Goal: Task Accomplishment & Management: Manage account settings

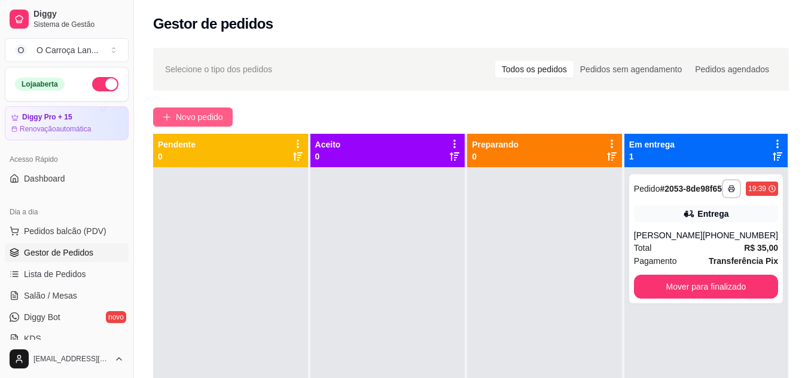
click at [212, 119] on span "Novo pedido" at bounding box center [199, 117] width 47 height 13
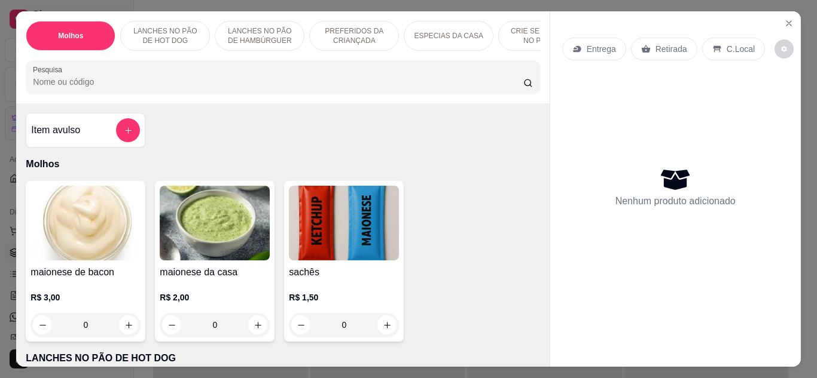
click at [169, 83] on input "Pesquisa" at bounding box center [278, 82] width 490 height 12
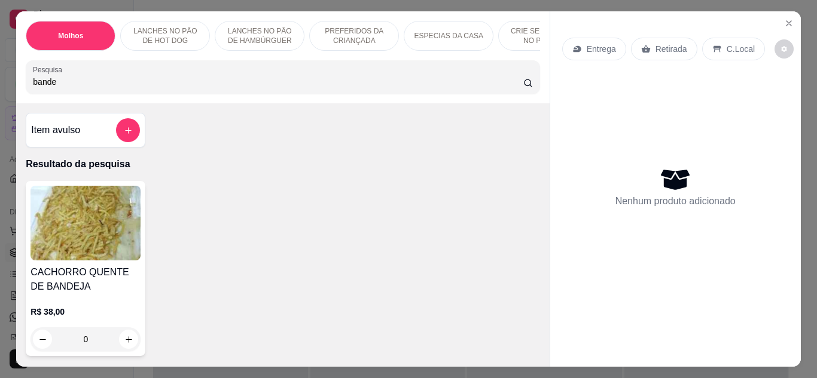
type input "bande"
click at [122, 343] on div "0" at bounding box center [85, 340] width 110 height 24
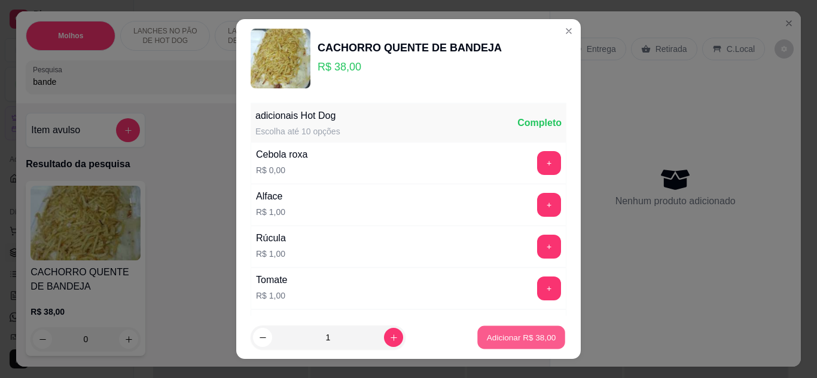
click at [514, 347] on button "Adicionar R$ 38,00" at bounding box center [521, 337] width 88 height 23
type input "1"
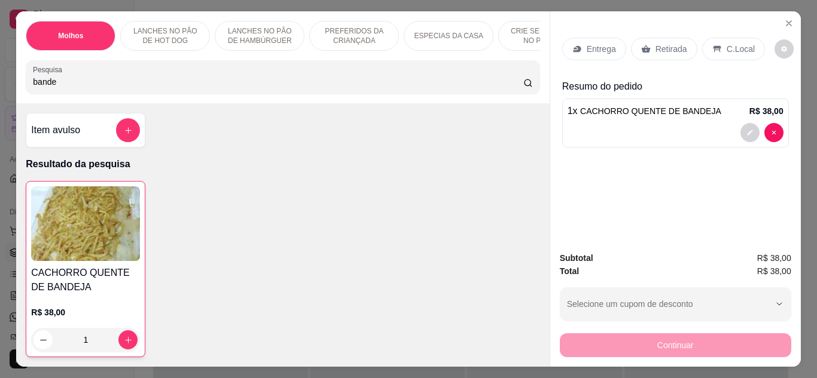
click at [672, 43] on p "Retirada" at bounding box center [671, 49] width 32 height 12
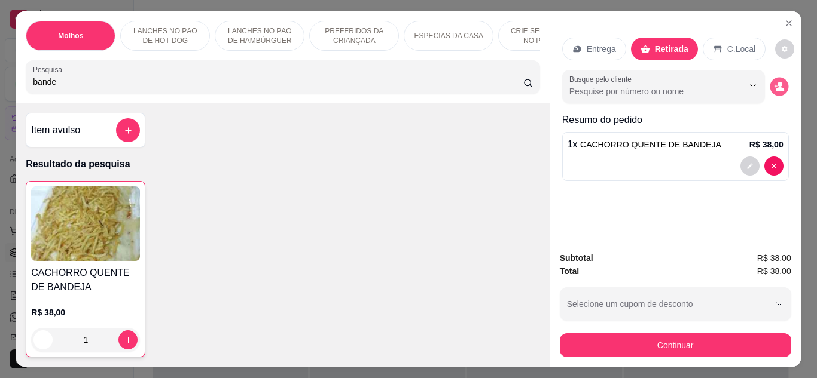
click at [777, 82] on circle "decrease-product-quantity" at bounding box center [779, 84] width 5 height 5
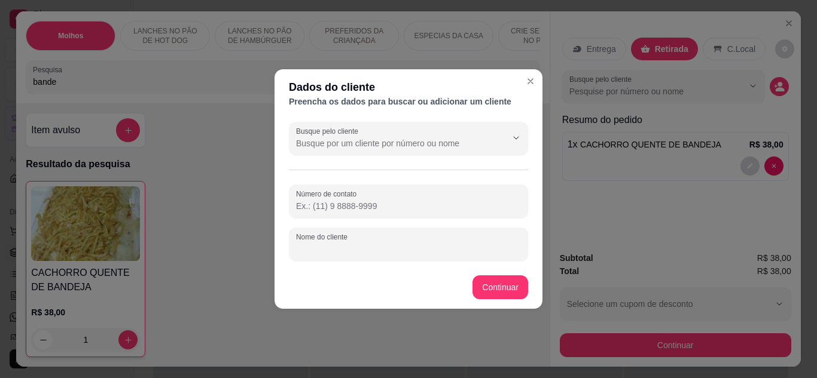
click at [399, 253] on input "Nome do cliente" at bounding box center [408, 249] width 225 height 12
type input "[PERSON_NAME]/ [PERSON_NAME]"
click at [489, 275] on footer "Continuar" at bounding box center [408, 287] width 268 height 43
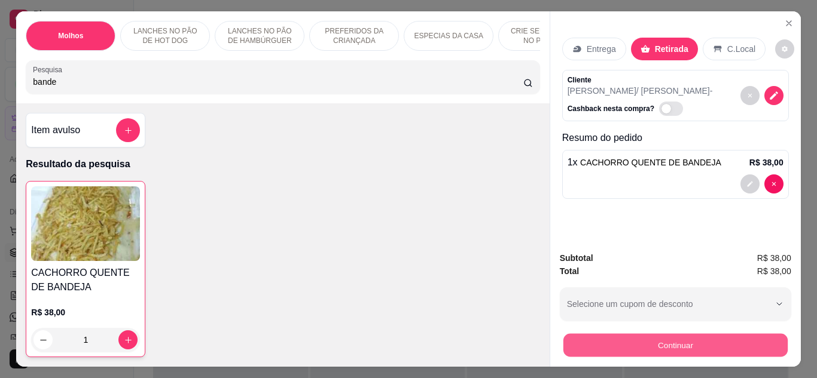
click at [640, 343] on button "Continuar" at bounding box center [675, 345] width 224 height 23
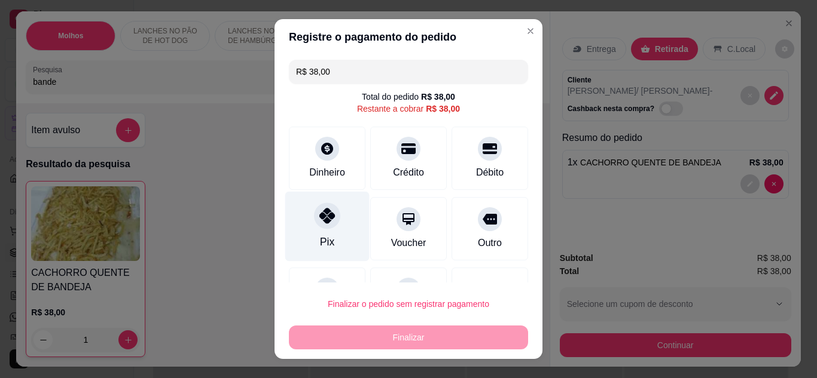
click at [321, 228] on div at bounding box center [327, 216] width 26 height 26
type input "R$ 0,00"
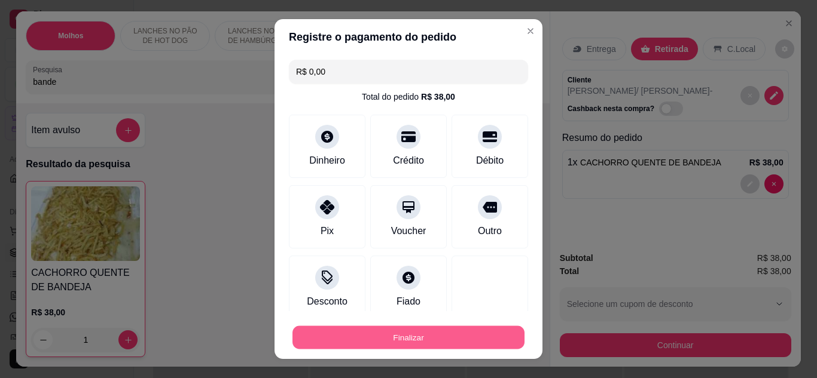
click at [396, 344] on button "Finalizar" at bounding box center [408, 337] width 232 height 23
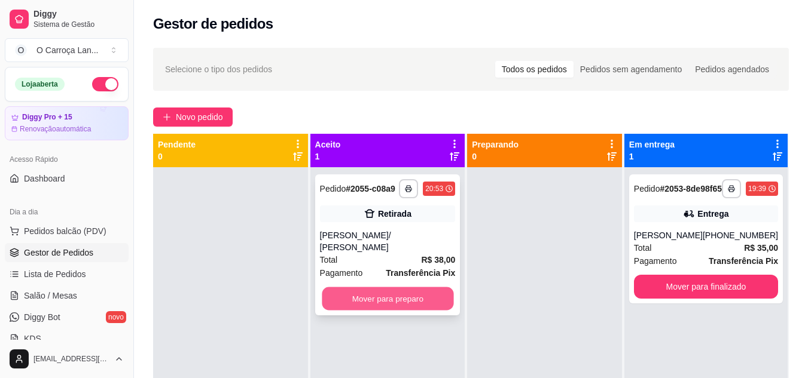
click at [402, 288] on button "Mover para preparo" at bounding box center [388, 299] width 132 height 23
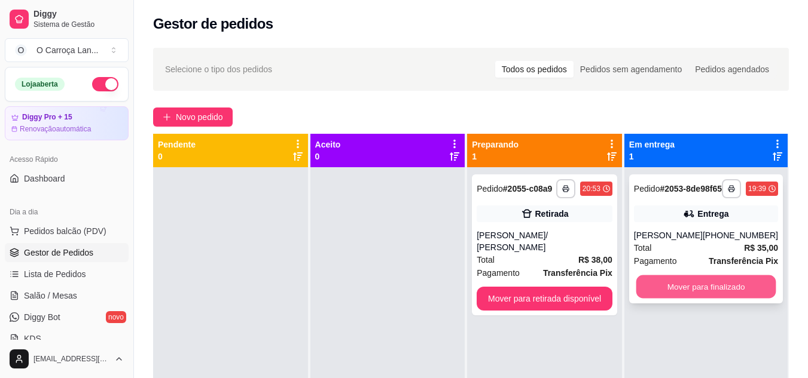
click at [672, 299] on button "Mover para finalizado" at bounding box center [706, 287] width 140 height 23
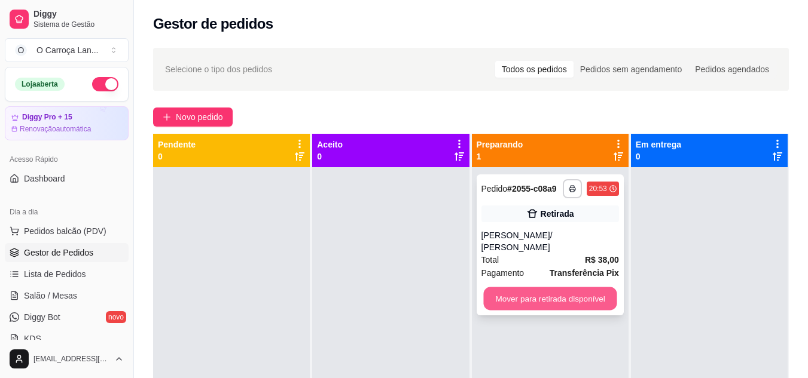
click at [557, 291] on button "Mover para retirada disponível" at bounding box center [549, 299] width 133 height 23
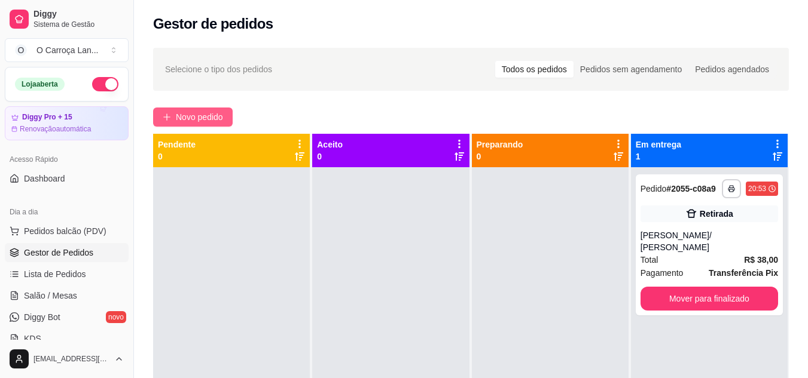
click at [183, 120] on span "Novo pedido" at bounding box center [199, 117] width 47 height 13
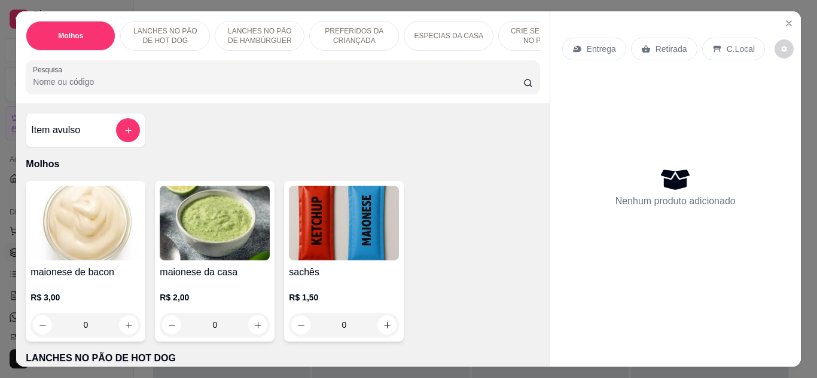
click at [194, 83] on input "Pesquisa" at bounding box center [278, 82] width 490 height 12
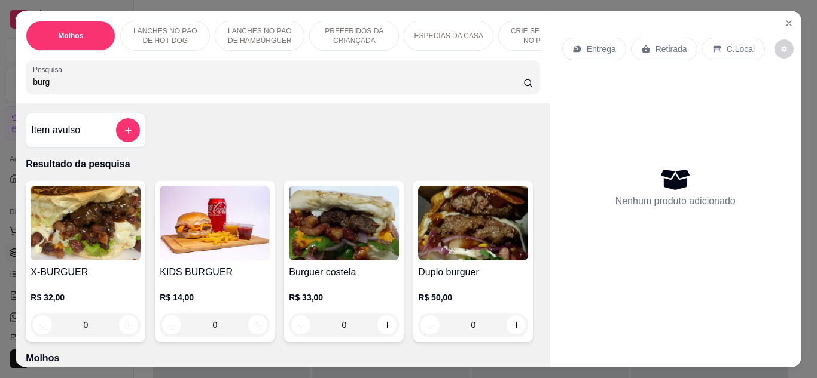
click at [88, 300] on p "R$ 32,00" at bounding box center [85, 298] width 110 height 12
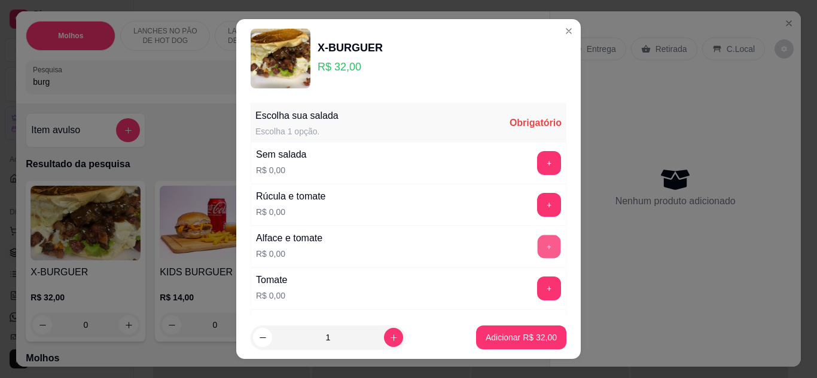
click at [537, 246] on button "+" at bounding box center [548, 246] width 23 height 23
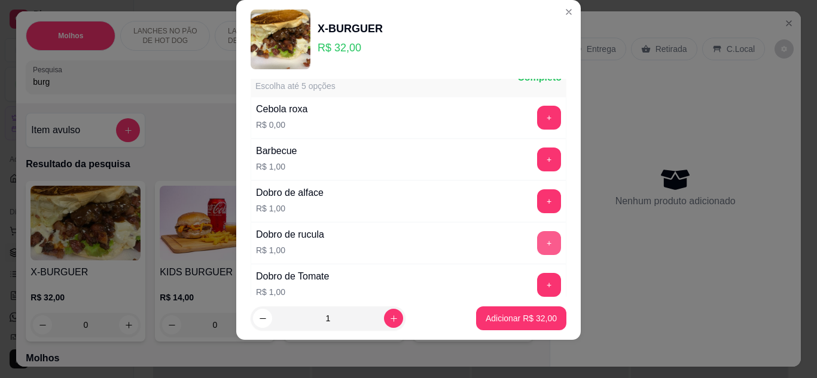
scroll to position [317, 0]
click at [537, 110] on button "+" at bounding box center [548, 116] width 23 height 23
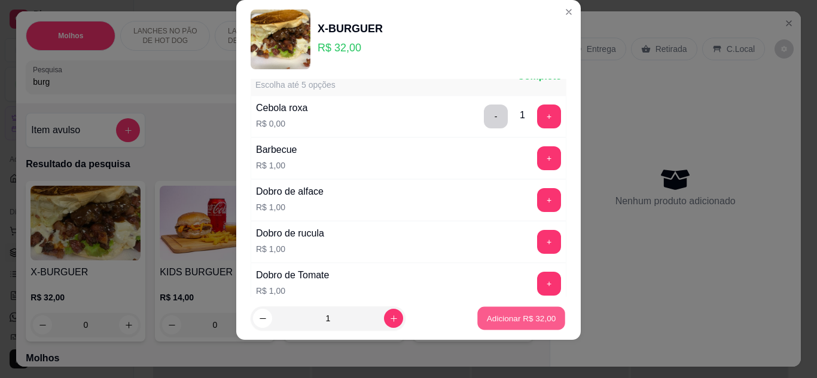
click at [508, 328] on button "Adicionar R$ 32,00" at bounding box center [521, 318] width 88 height 23
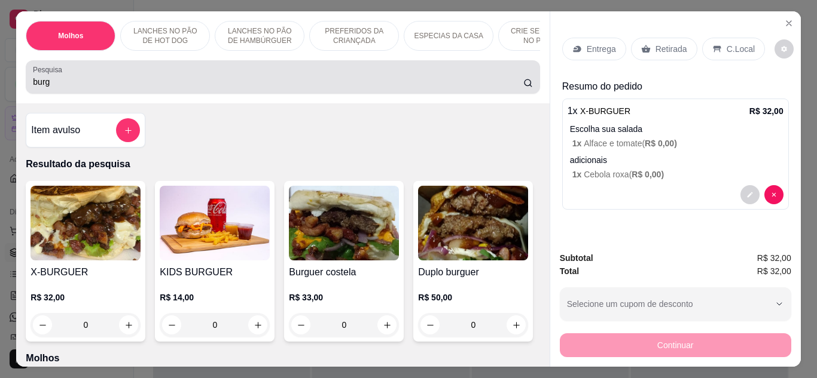
click at [435, 94] on div "Pesquisa burg" at bounding box center [283, 76] width 514 height 33
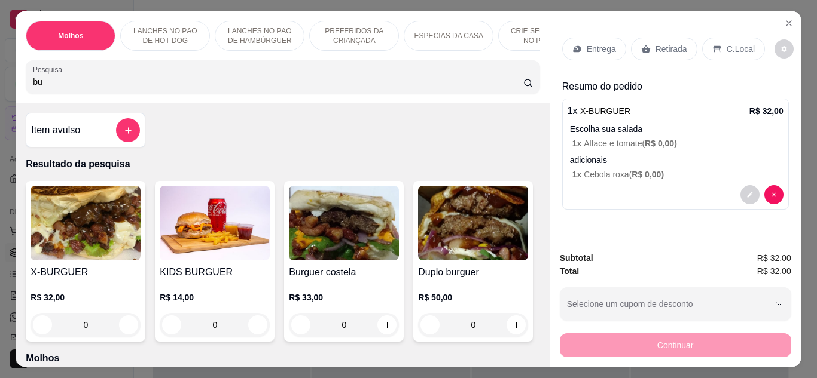
type input "b"
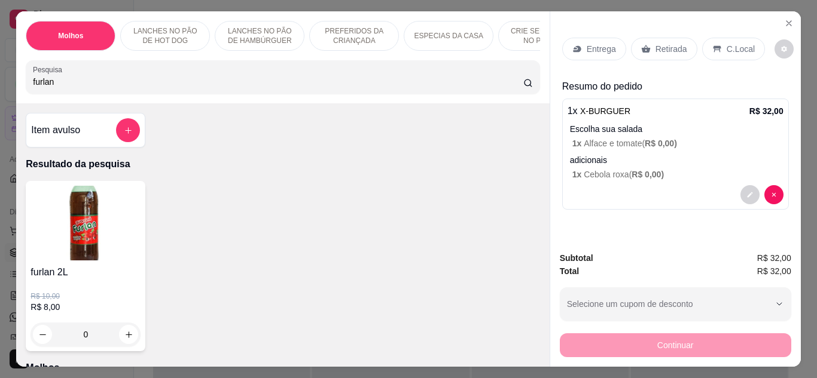
type input "furlan"
click at [130, 337] on div "0" at bounding box center [85, 335] width 110 height 24
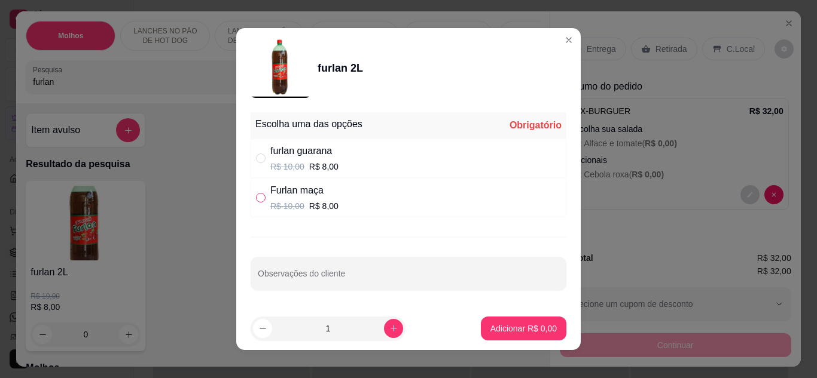
click at [257, 198] on input "" at bounding box center [261, 198] width 10 height 10
radio input "true"
click at [518, 334] on p "Adicionar R$ 8,00" at bounding box center [523, 328] width 65 height 11
type input "1"
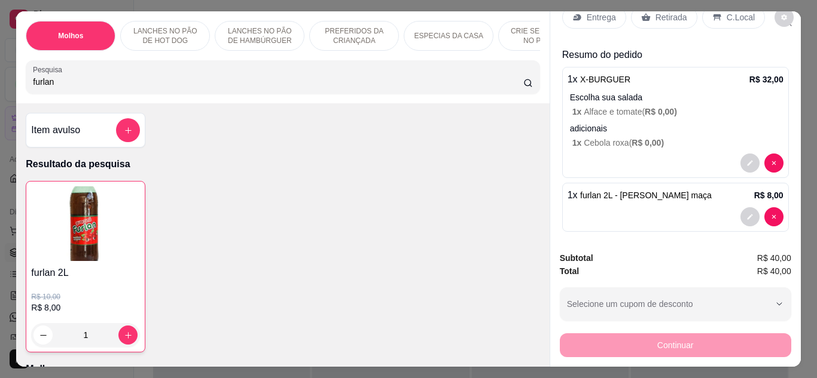
scroll to position [34, 0]
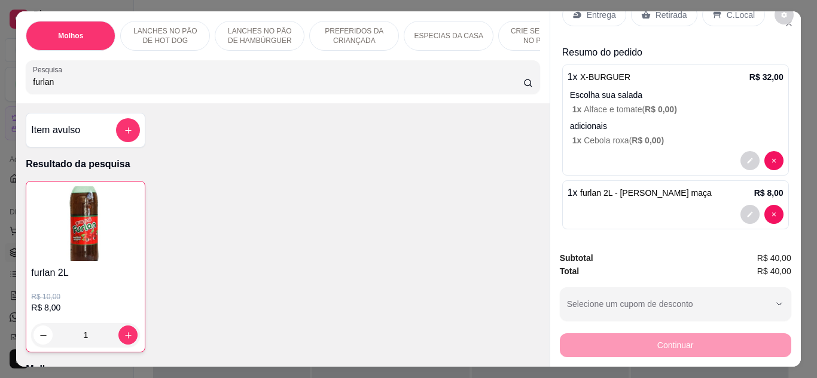
click at [670, 13] on p "Retirada" at bounding box center [671, 15] width 32 height 12
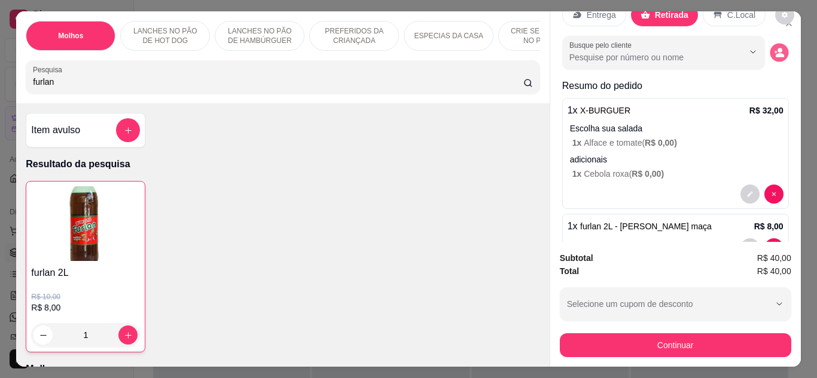
click at [777, 48] on circle "decrease-product-quantity" at bounding box center [779, 50] width 5 height 5
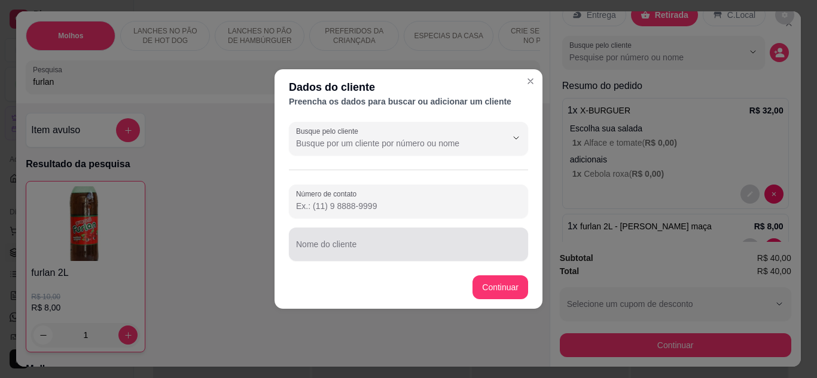
click at [418, 242] on div at bounding box center [408, 245] width 225 height 24
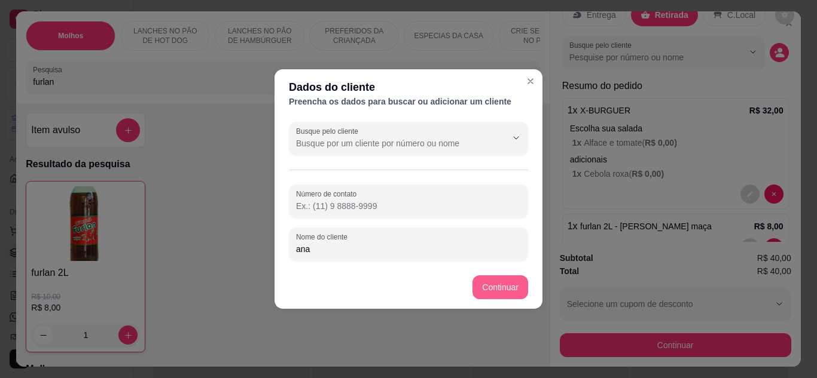
type input "ana"
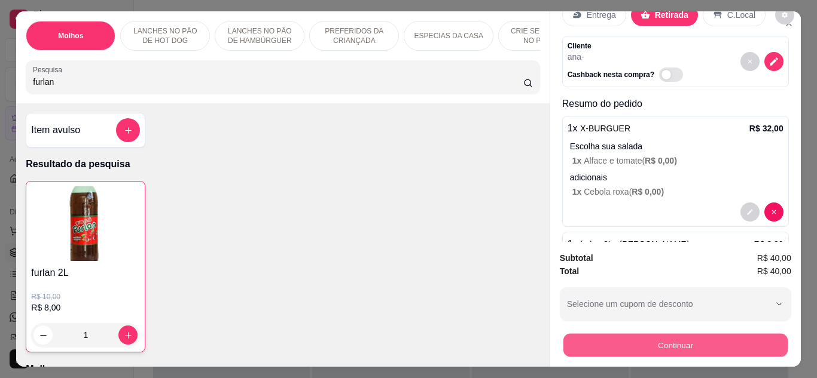
click at [578, 343] on button "Continuar" at bounding box center [675, 345] width 224 height 23
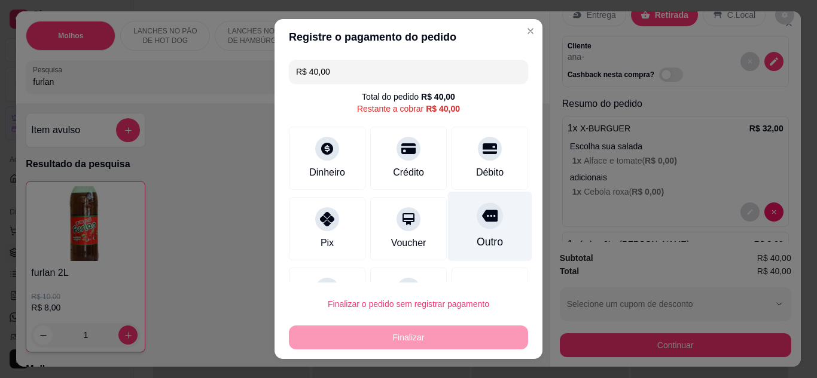
click at [486, 237] on div "Outro" at bounding box center [490, 226] width 84 height 70
type input "R$ 0,00"
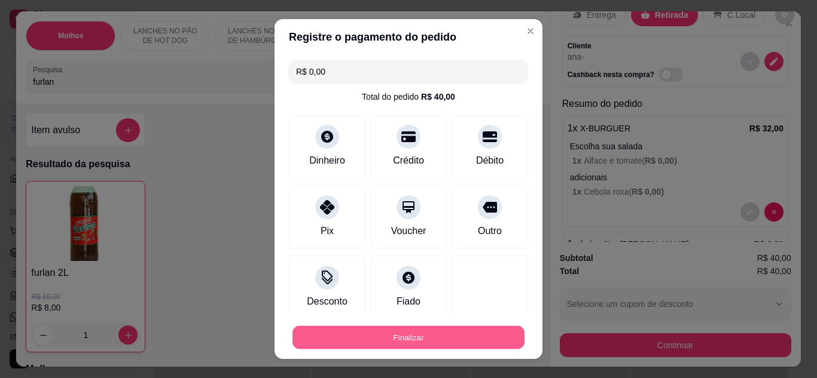
click at [462, 335] on button "Finalizar" at bounding box center [408, 337] width 232 height 23
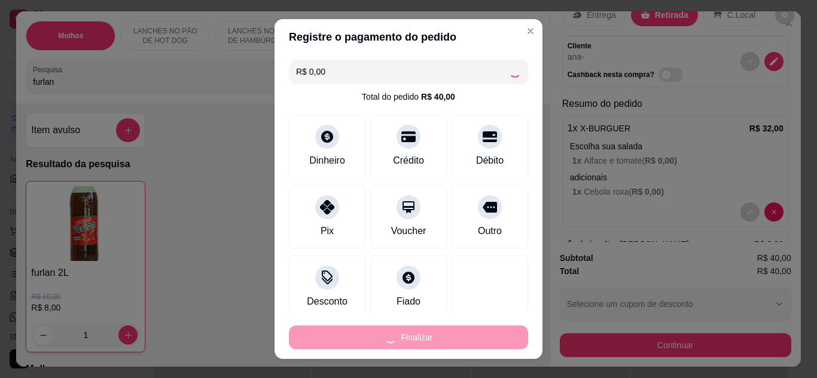
type input "0"
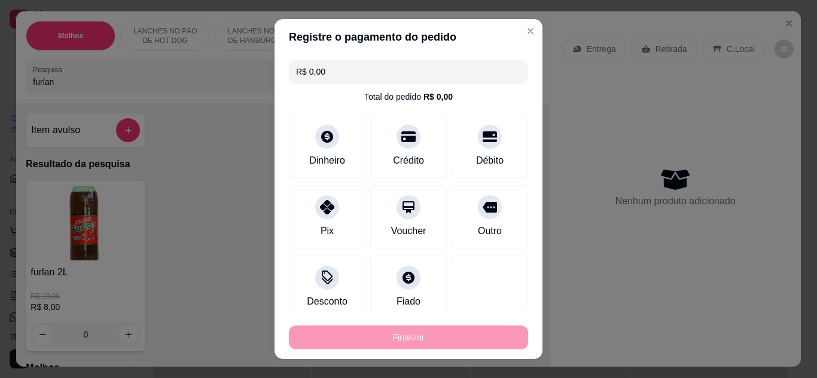
type input "-R$ 40,00"
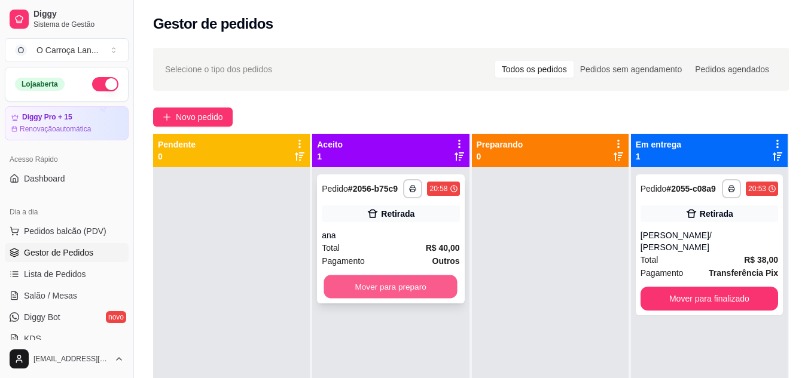
click at [394, 288] on button "Mover para preparo" at bounding box center [390, 287] width 133 height 23
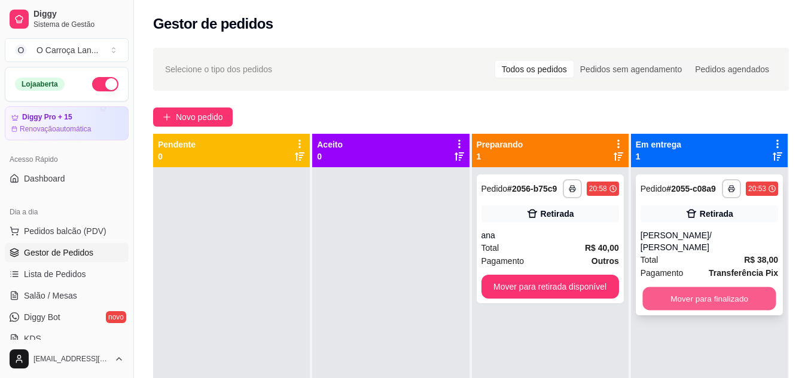
click at [691, 288] on button "Mover para finalizado" at bounding box center [708, 299] width 133 height 23
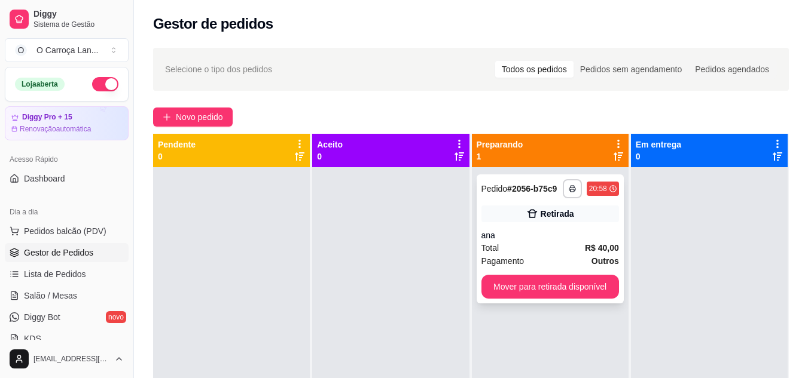
click at [573, 245] on div "Total R$ 40,00" at bounding box center [550, 248] width 138 height 13
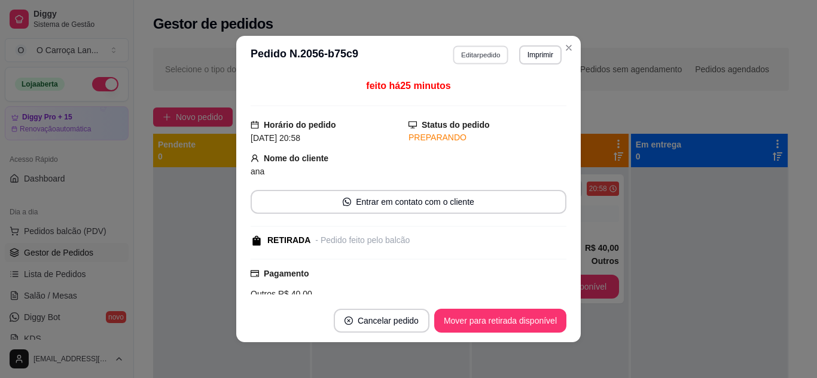
click at [471, 52] on button "Editar pedido" at bounding box center [481, 54] width 56 height 19
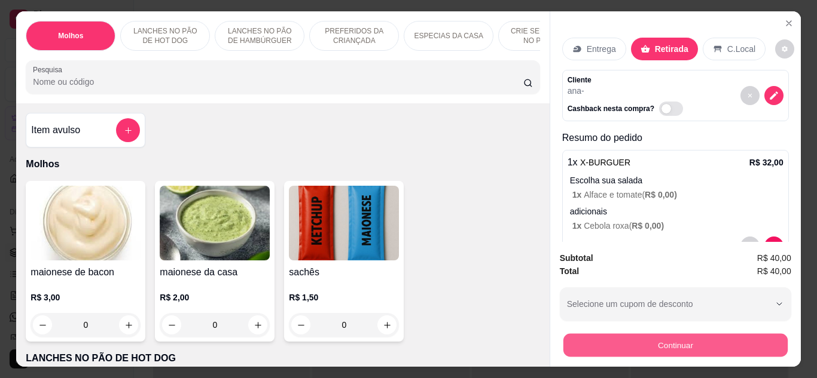
click at [633, 334] on button "Continuar" at bounding box center [675, 345] width 224 height 23
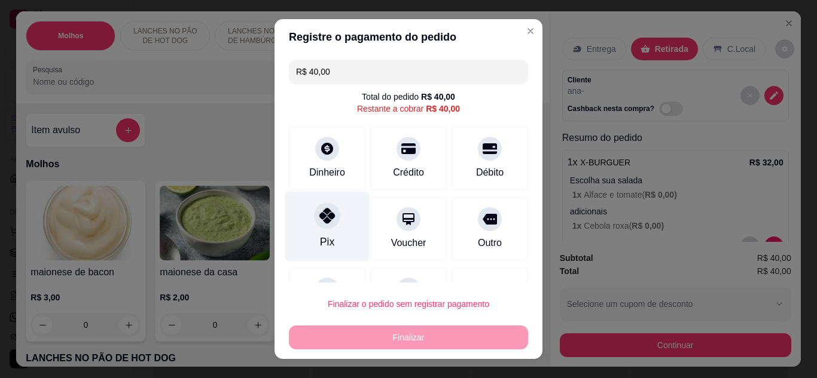
click at [326, 224] on div at bounding box center [327, 216] width 26 height 26
type input "R$ 0,00"
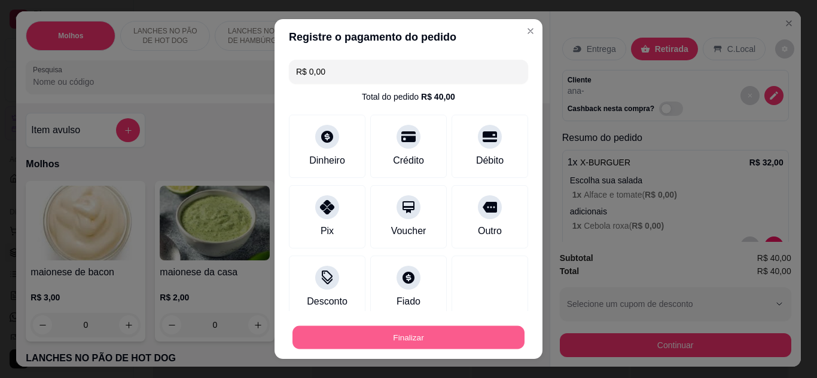
click at [413, 341] on button "Finalizar" at bounding box center [408, 337] width 232 height 23
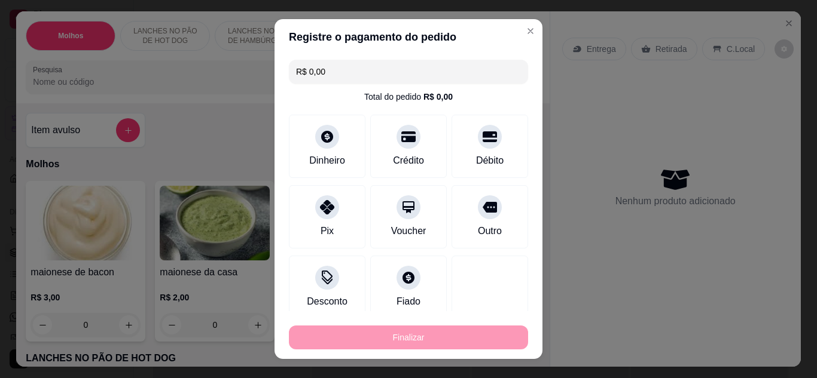
type input "0"
type input "-R$ 40,00"
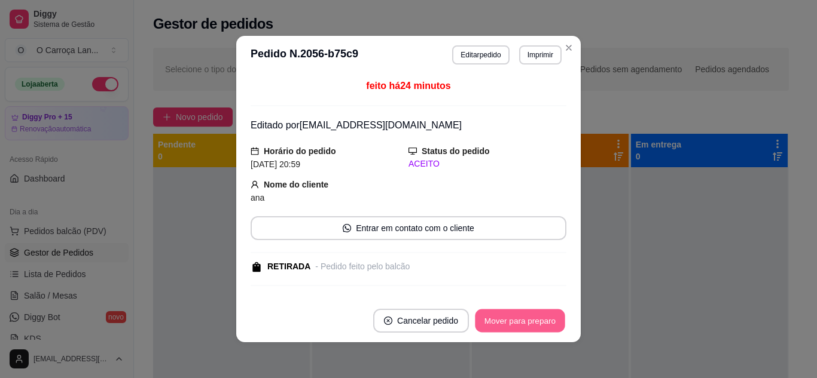
click at [519, 317] on button "Mover para preparo" at bounding box center [520, 321] width 90 height 23
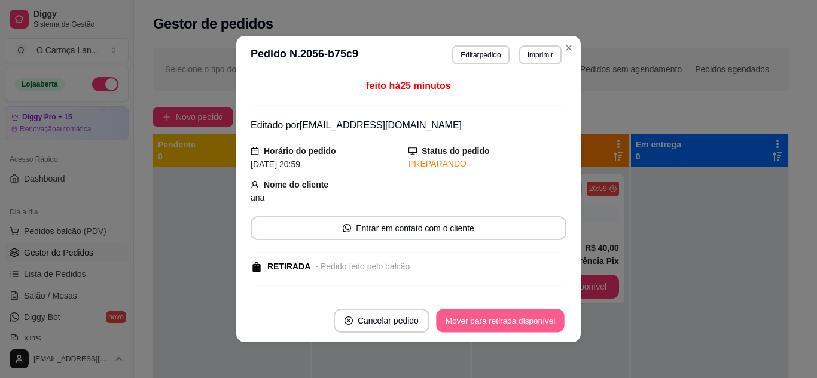
click at [515, 323] on button "Mover para retirada disponível" at bounding box center [500, 321] width 128 height 23
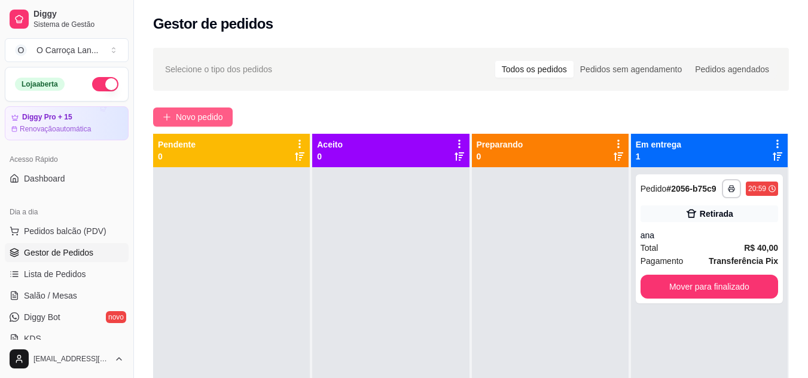
click at [212, 117] on span "Novo pedido" at bounding box center [199, 117] width 47 height 13
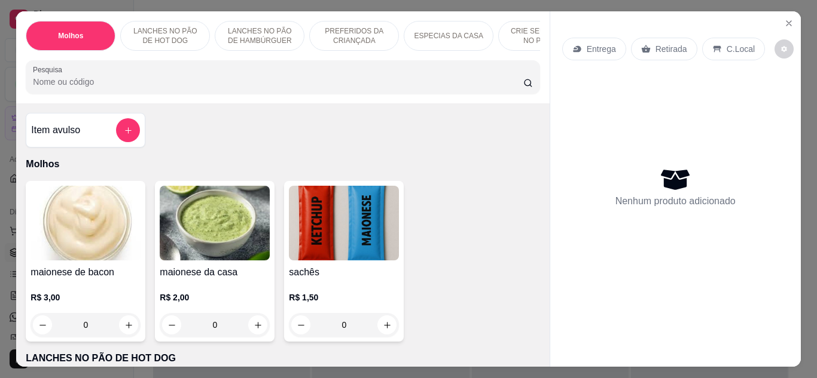
click at [178, 87] on input "Pesquisa" at bounding box center [278, 82] width 490 height 12
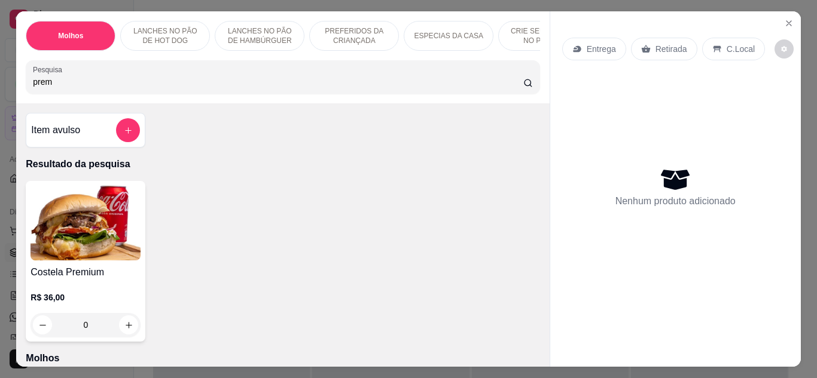
click at [93, 244] on img at bounding box center [85, 223] width 110 height 75
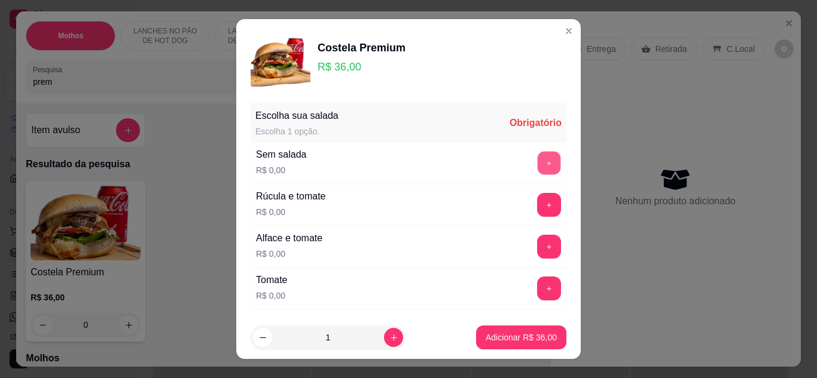
click at [537, 164] on button "+" at bounding box center [548, 162] width 23 height 23
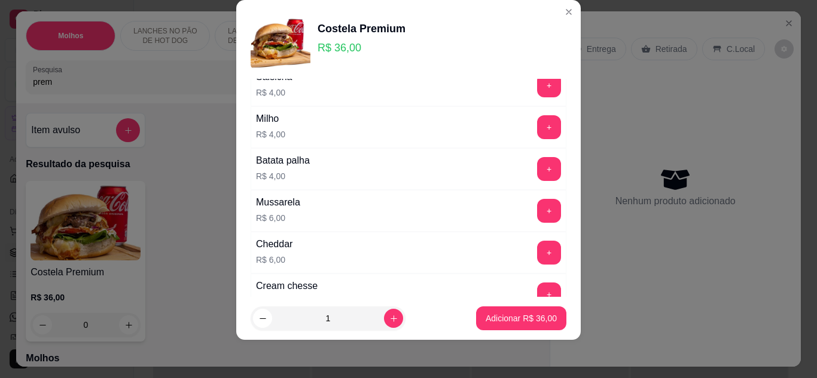
scroll to position [767, 0]
click at [537, 213] on button "+" at bounding box center [548, 209] width 23 height 23
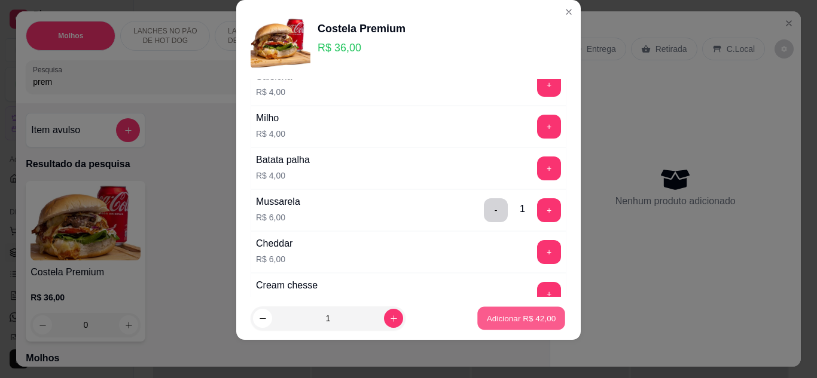
click at [487, 314] on p "Adicionar R$ 42,00" at bounding box center [521, 318] width 69 height 11
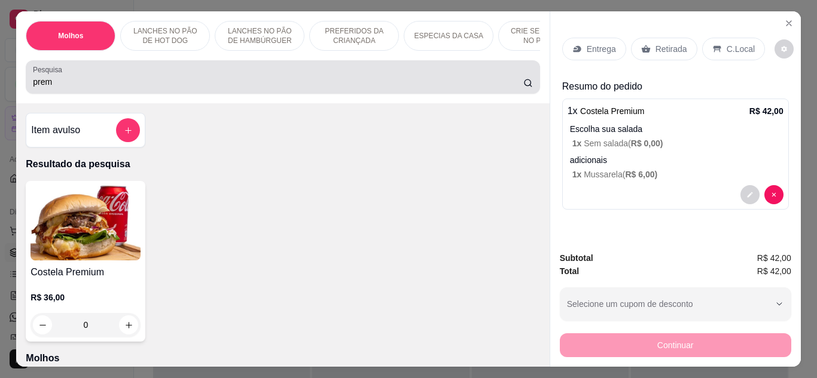
click at [226, 74] on div "prem" at bounding box center [282, 77] width 499 height 24
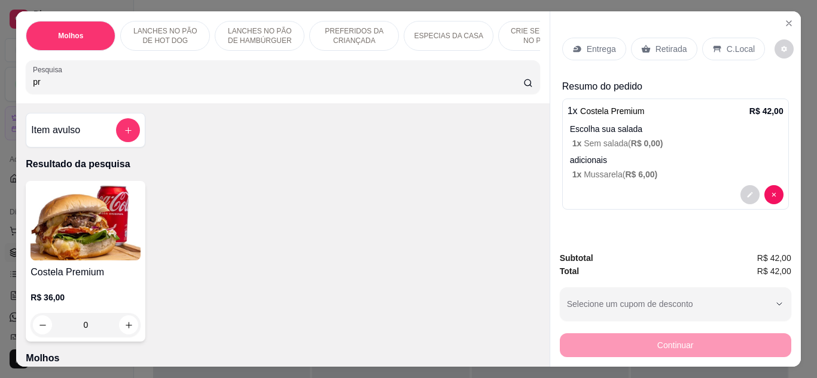
type input "p"
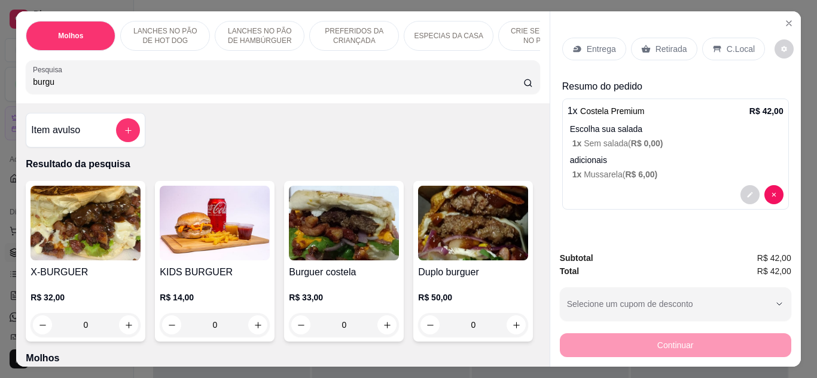
type input "burgu"
click at [120, 219] on img at bounding box center [85, 223] width 110 height 75
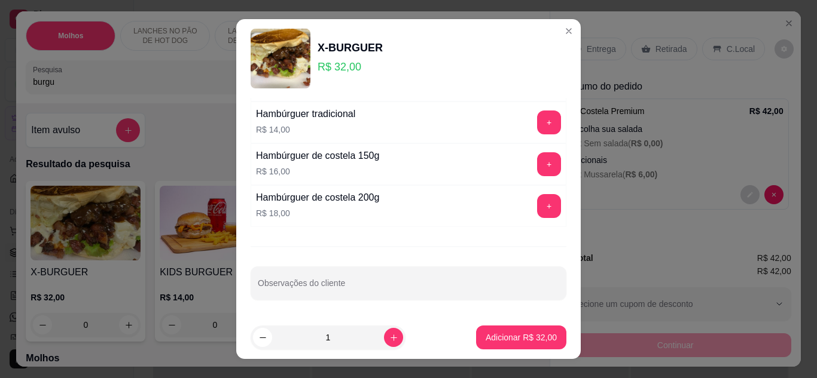
scroll to position [19, 0]
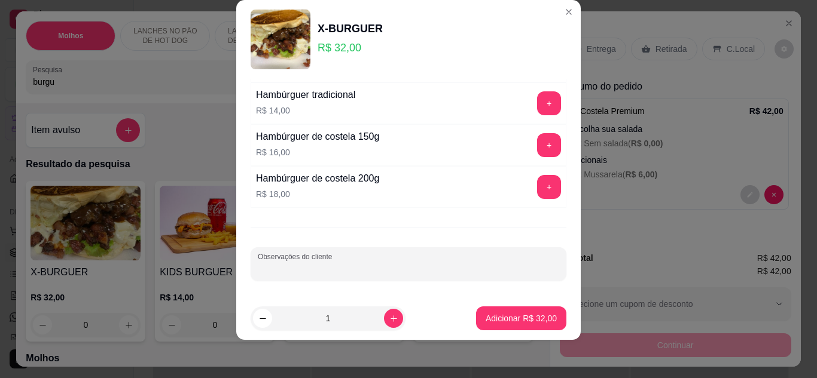
click at [329, 263] on input "Observações do cliente" at bounding box center [408, 269] width 301 height 12
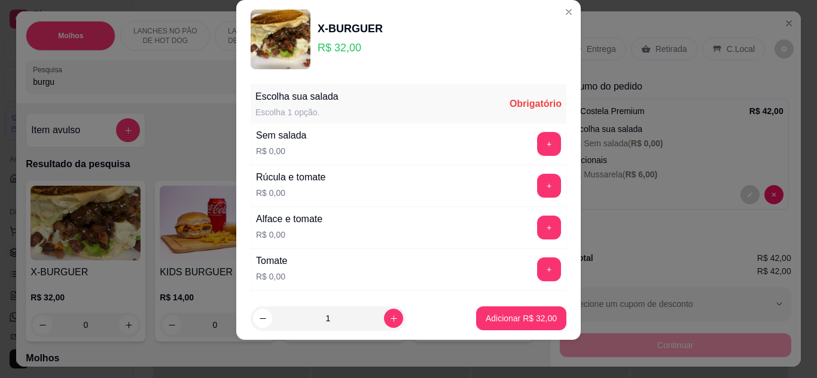
scroll to position [0, 0]
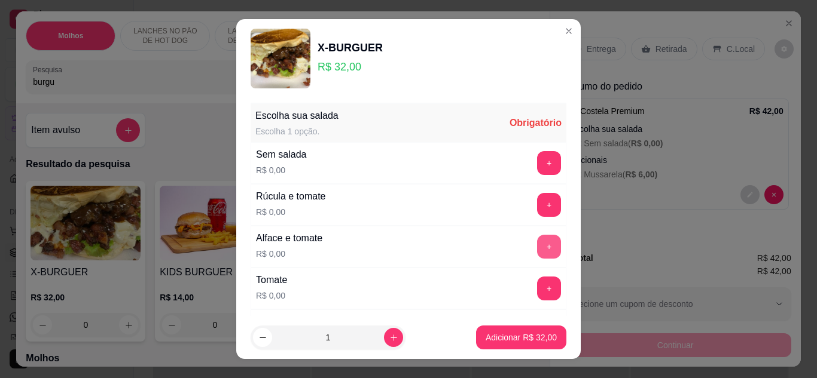
type input "sem molhos, sem cream chesse *bem passado* sem barbecue"
click at [537, 242] on button "+" at bounding box center [548, 246] width 23 height 23
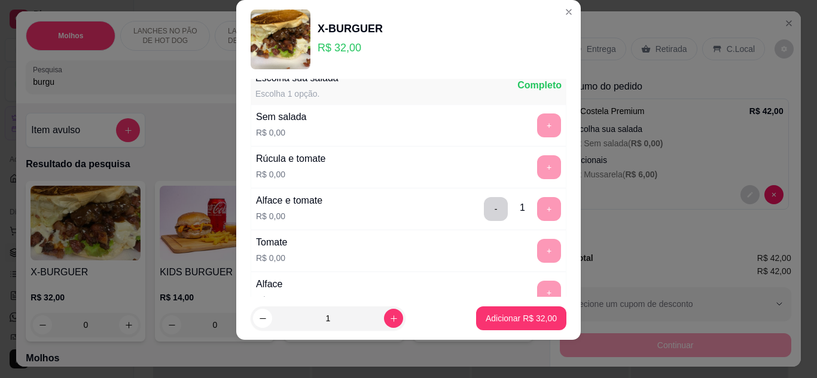
scroll to position [8, 0]
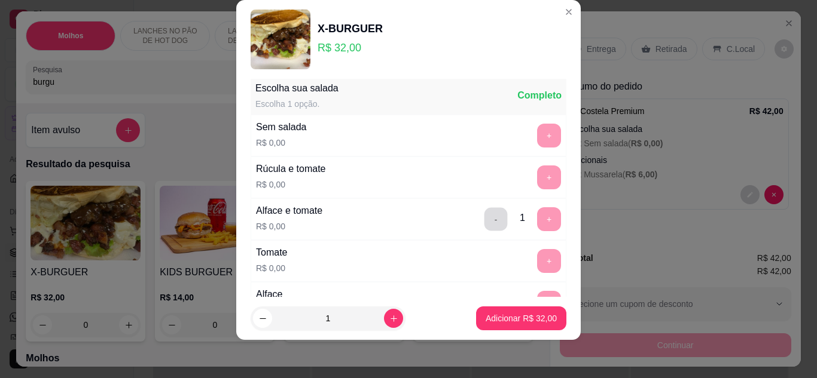
click at [484, 218] on button "-" at bounding box center [495, 218] width 23 height 23
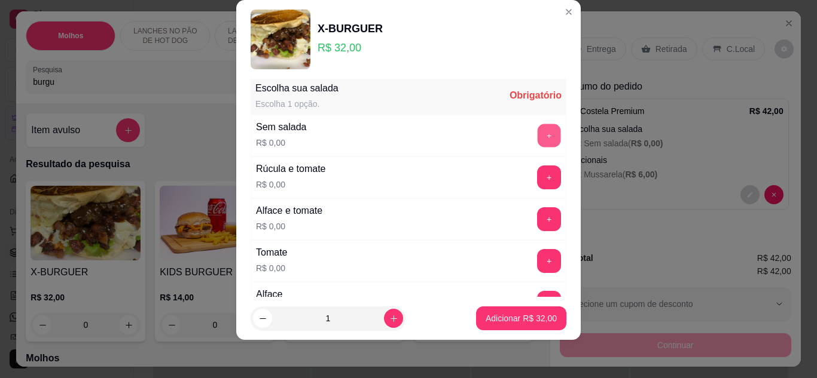
click at [537, 129] on button "+" at bounding box center [548, 135] width 23 height 23
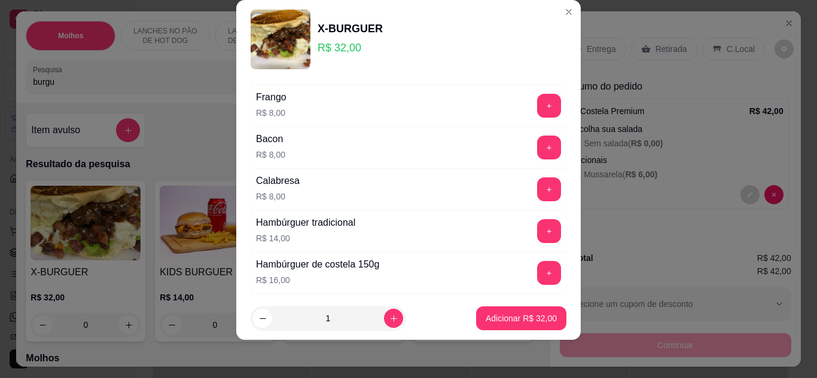
scroll to position [1167, 0]
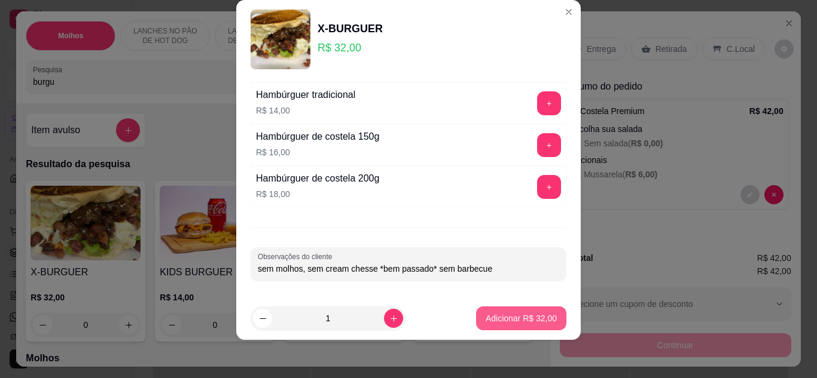
click at [499, 325] on button "Adicionar R$ 32,00" at bounding box center [521, 319] width 90 height 24
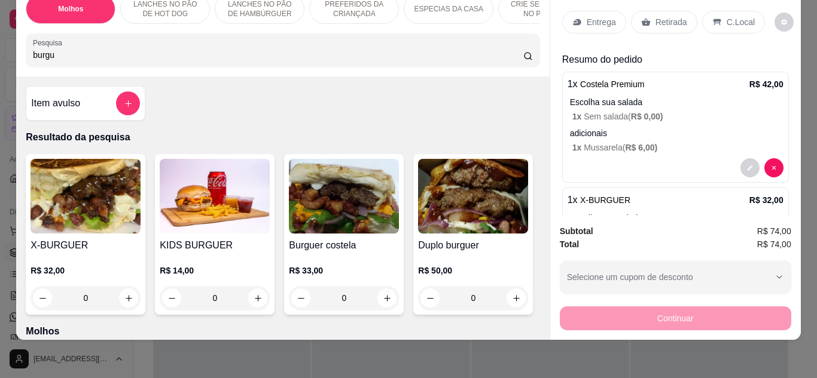
scroll to position [0, 0]
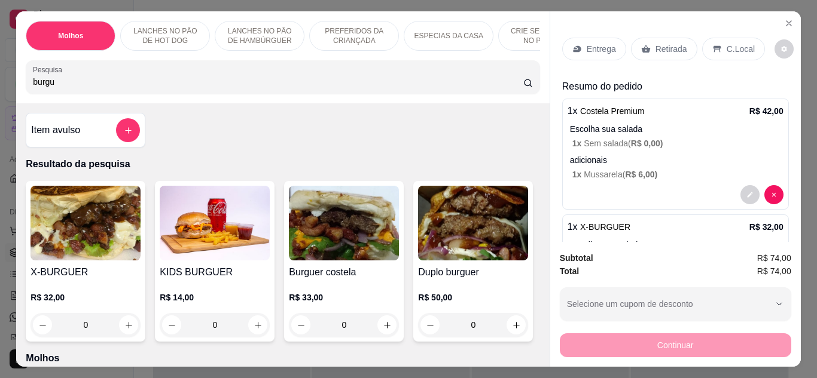
click at [657, 43] on p "Retirada" at bounding box center [671, 49] width 32 height 12
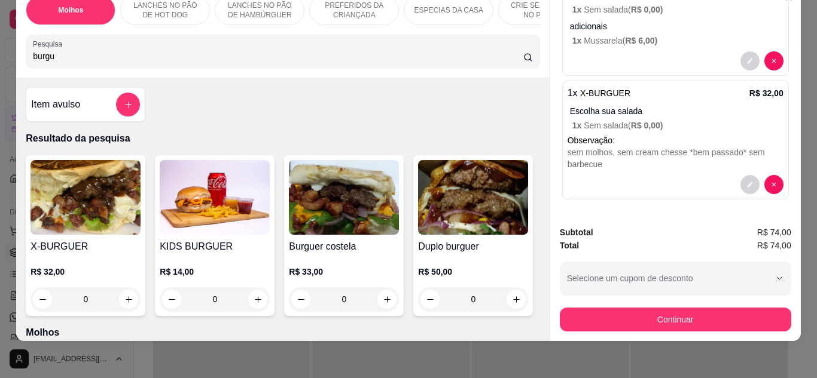
scroll to position [32, 0]
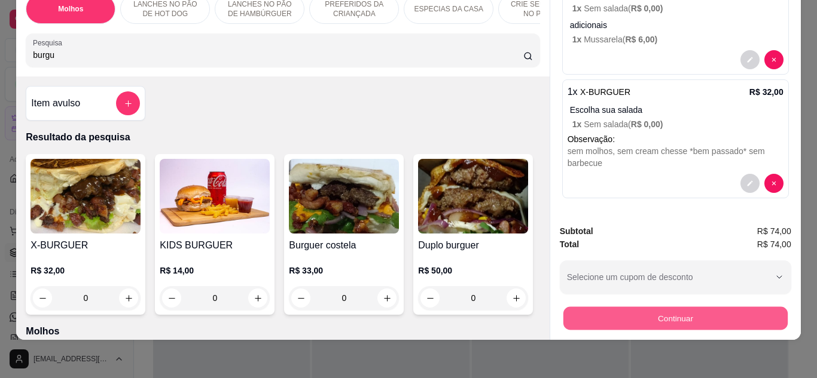
click at [612, 317] on button "Continuar" at bounding box center [675, 318] width 224 height 23
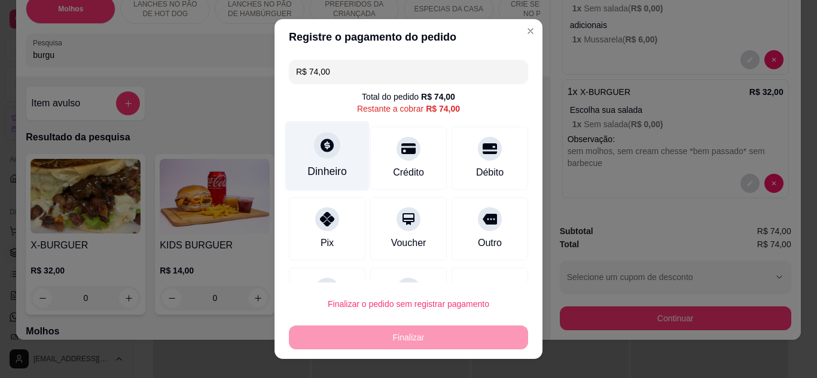
click at [326, 164] on div "Dinheiro" at bounding box center [326, 172] width 39 height 16
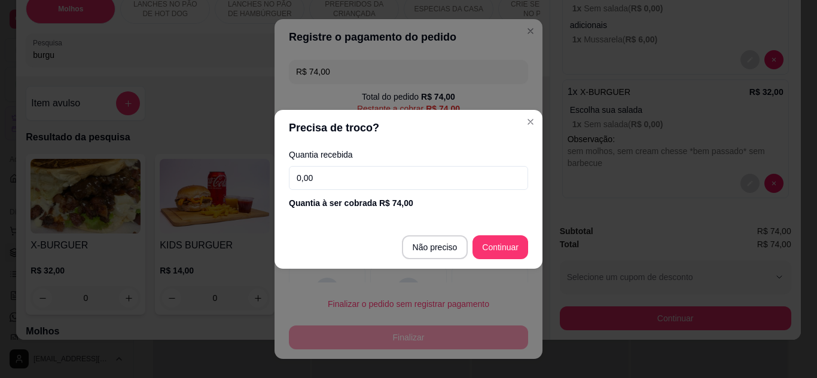
click at [325, 175] on input "0,00" at bounding box center [408, 178] width 239 height 24
type input "74,00"
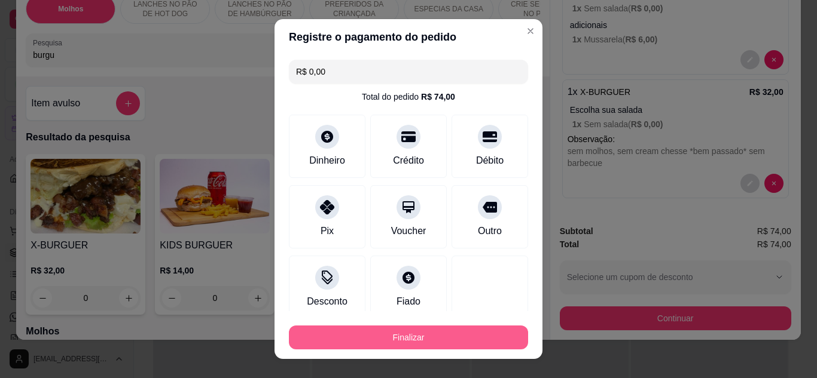
click at [426, 344] on button "Finalizar" at bounding box center [408, 338] width 239 height 24
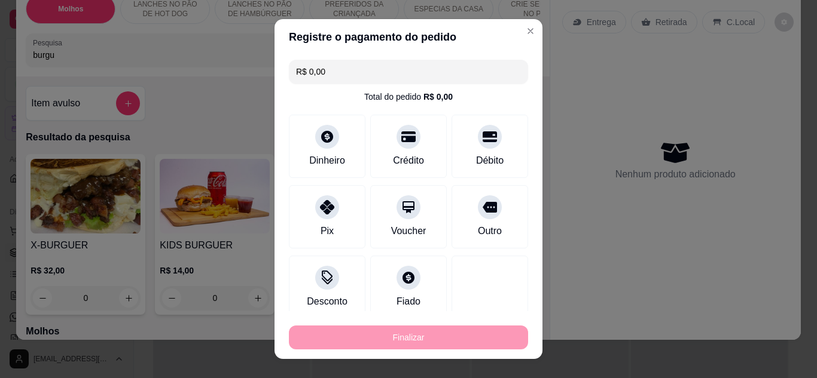
type input "-R$ 74,00"
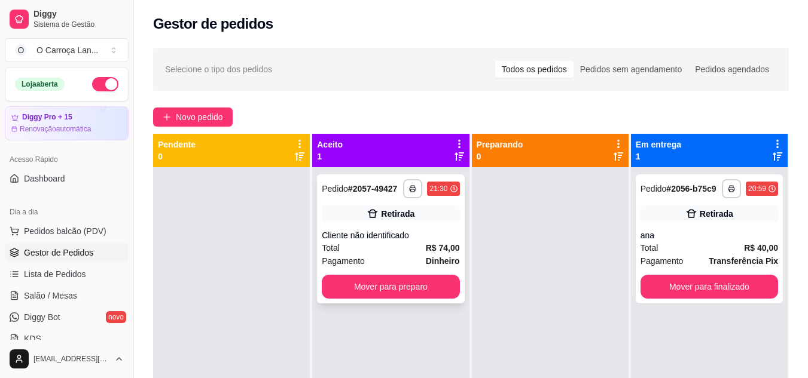
click at [404, 236] on div "Cliente não identificado" at bounding box center [391, 236] width 138 height 12
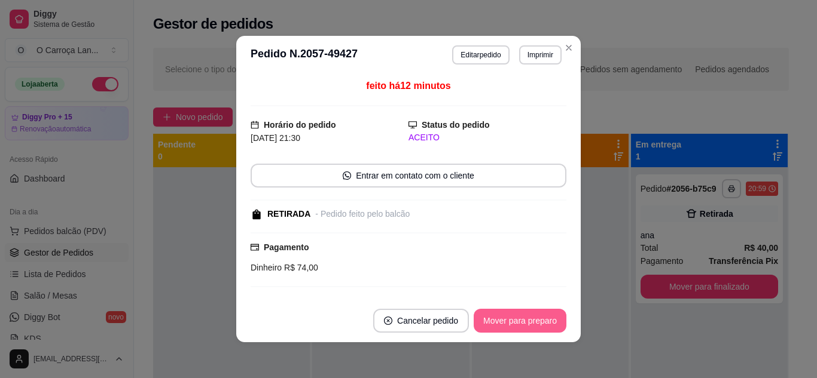
click at [509, 329] on button "Mover para preparo" at bounding box center [519, 321] width 93 height 24
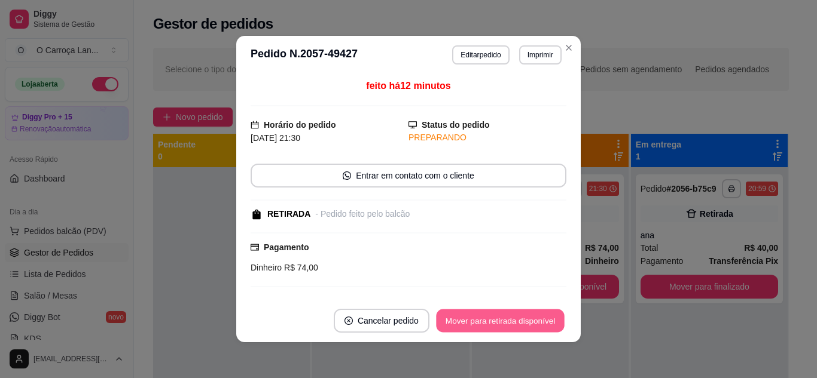
click at [509, 329] on button "Mover para retirada disponível" at bounding box center [500, 321] width 128 height 23
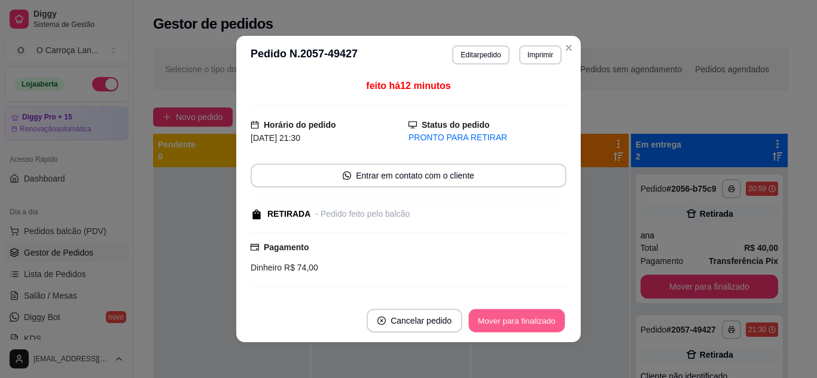
click at [509, 329] on button "Mover para finalizado" at bounding box center [517, 321] width 96 height 23
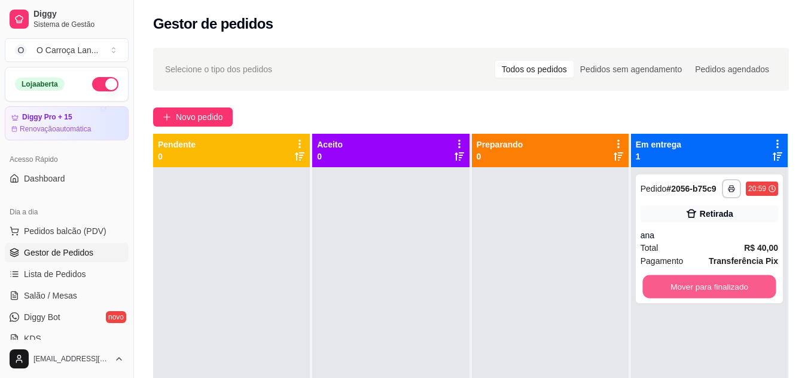
click at [706, 291] on button "Mover para finalizado" at bounding box center [708, 287] width 133 height 23
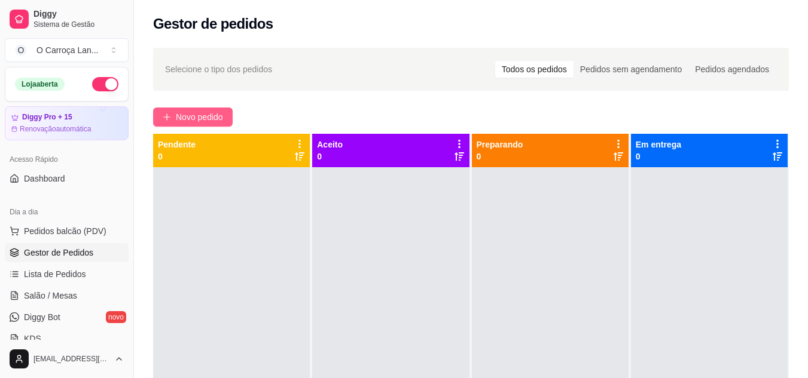
click at [196, 112] on span "Novo pedido" at bounding box center [199, 117] width 47 height 13
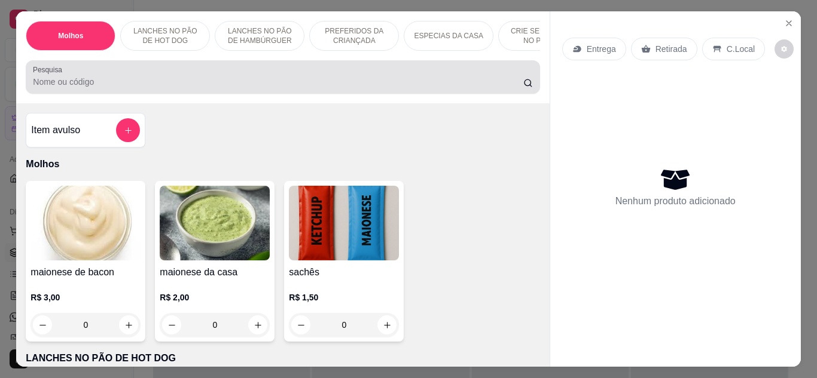
click at [157, 76] on div at bounding box center [282, 77] width 499 height 24
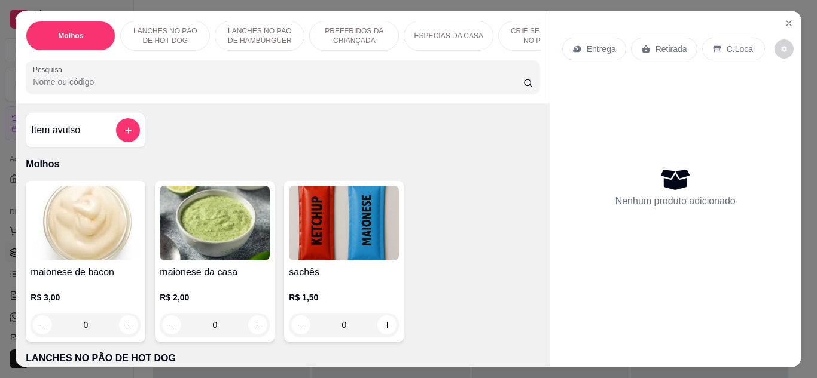
type input "a"
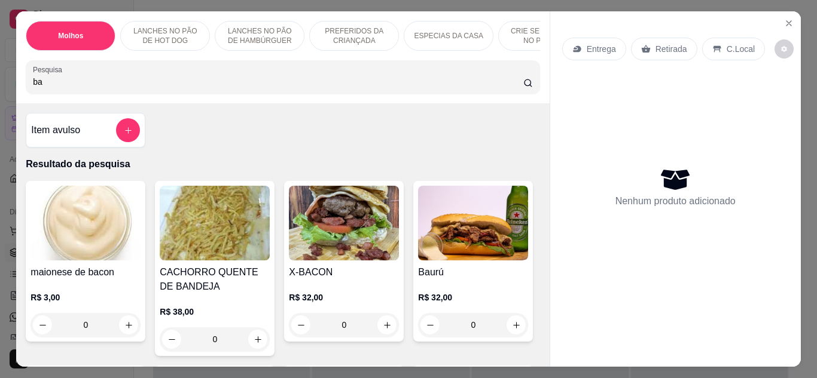
type input "ba"
click at [328, 260] on img at bounding box center [344, 223] width 110 height 75
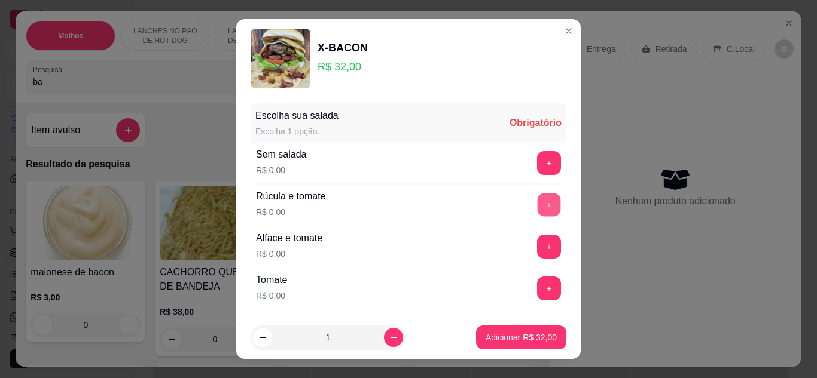
click at [537, 202] on button "+" at bounding box center [548, 204] width 23 height 23
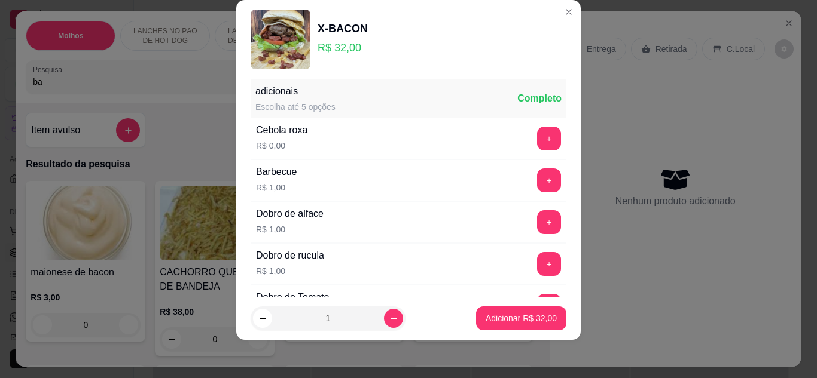
scroll to position [295, 0]
click at [537, 135] on button "+" at bounding box center [548, 137] width 23 height 23
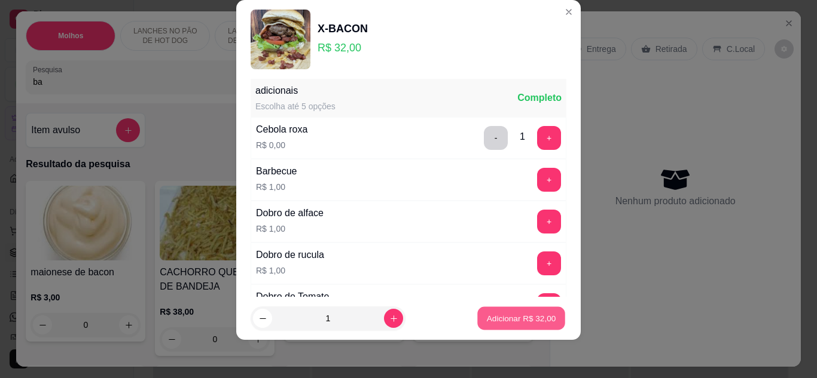
click at [498, 316] on p "Adicionar R$ 32,00" at bounding box center [521, 318] width 69 height 11
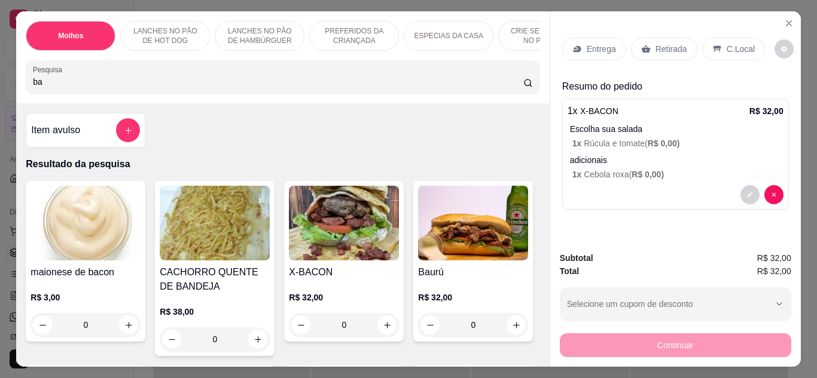
click at [666, 53] on div "Retirada" at bounding box center [664, 49] width 66 height 23
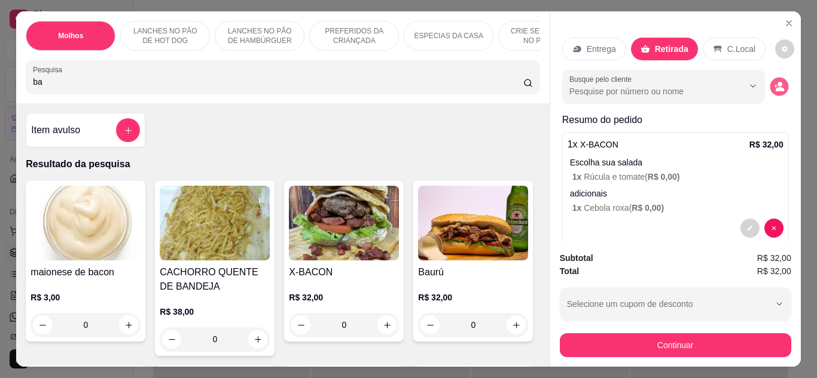
click at [774, 81] on icon "decrease-product-quantity" at bounding box center [779, 86] width 10 height 10
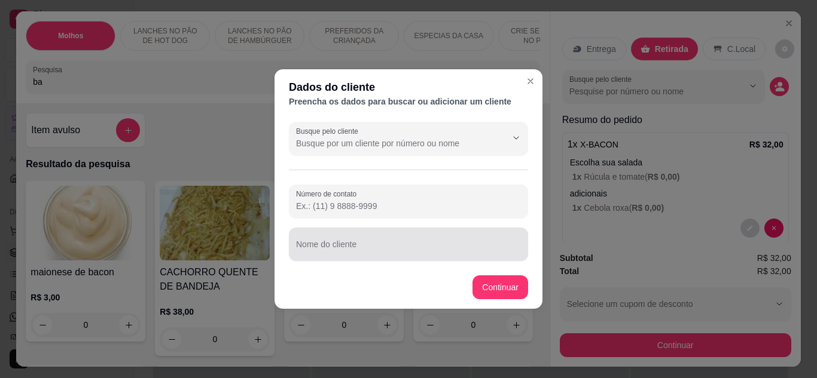
click at [400, 238] on div at bounding box center [408, 245] width 225 height 24
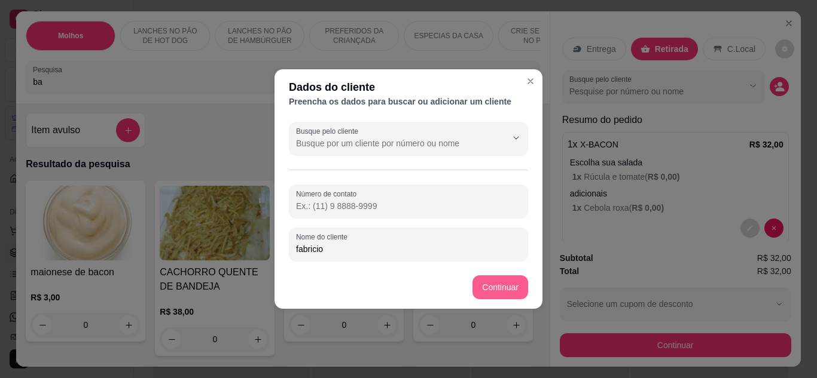
type input "fabricio"
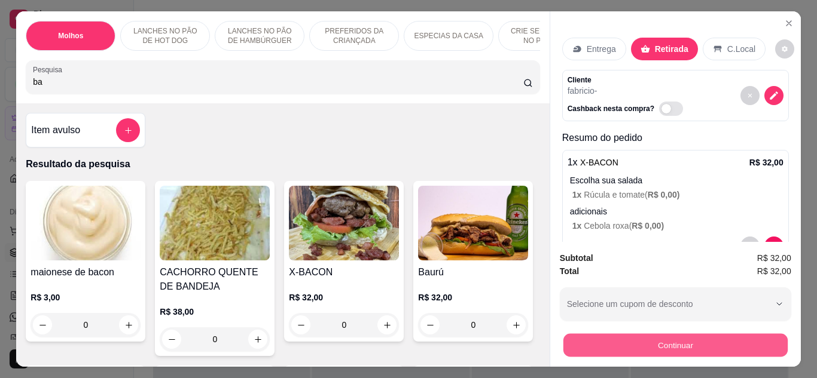
click at [616, 349] on button "Continuar" at bounding box center [675, 345] width 224 height 23
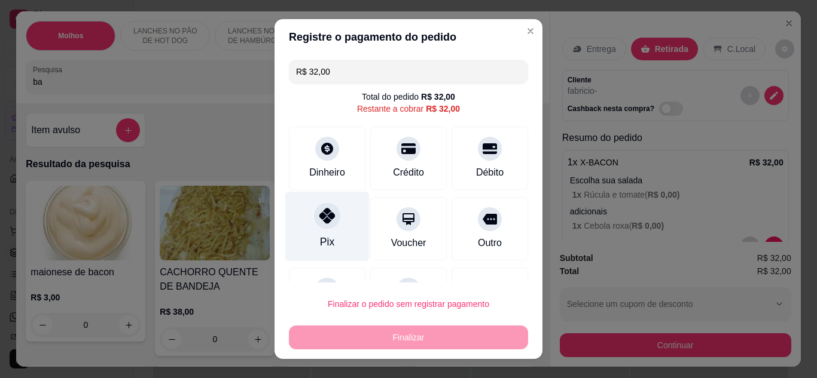
click at [320, 216] on icon at bounding box center [327, 216] width 16 height 16
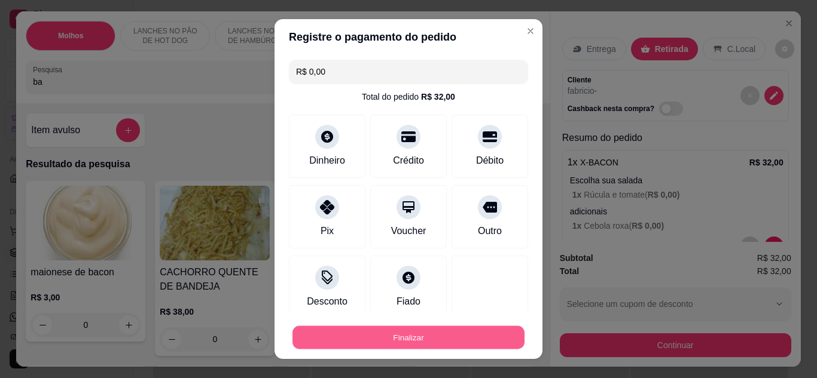
click at [358, 342] on button "Finalizar" at bounding box center [408, 337] width 232 height 23
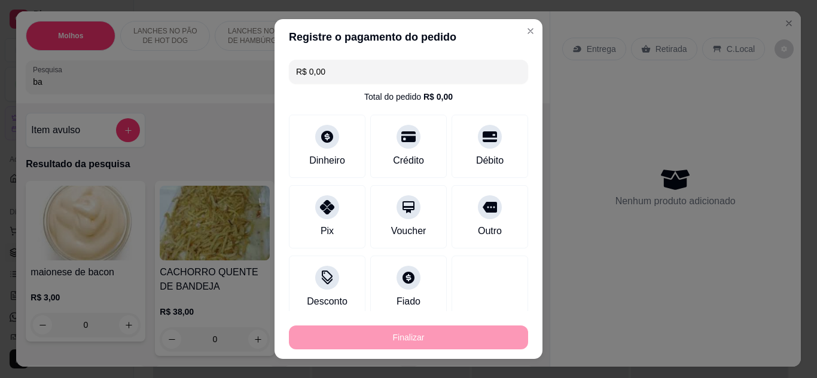
type input "-R$ 32,00"
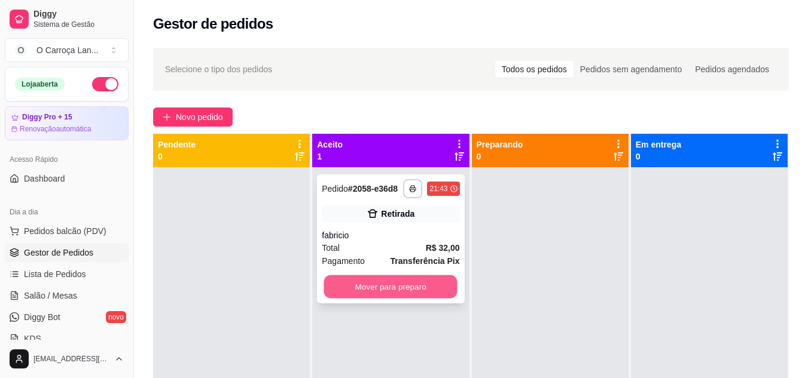
click at [380, 292] on button "Mover para preparo" at bounding box center [390, 287] width 133 height 23
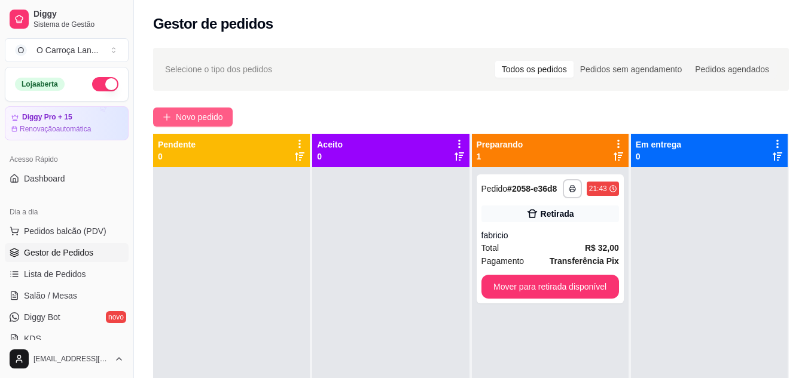
click at [194, 121] on span "Novo pedido" at bounding box center [199, 117] width 47 height 13
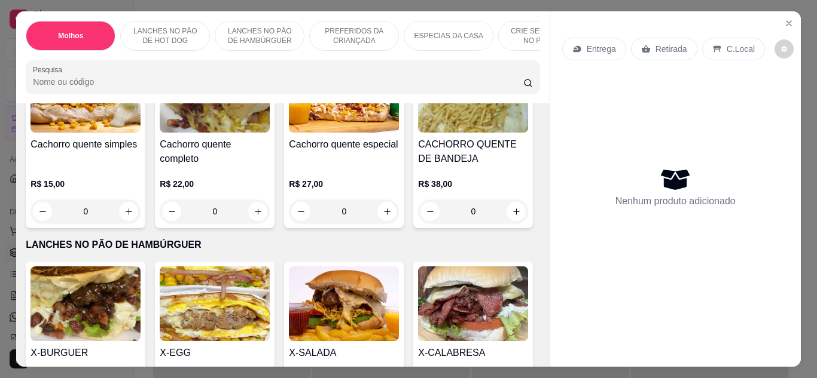
scroll to position [447, 0]
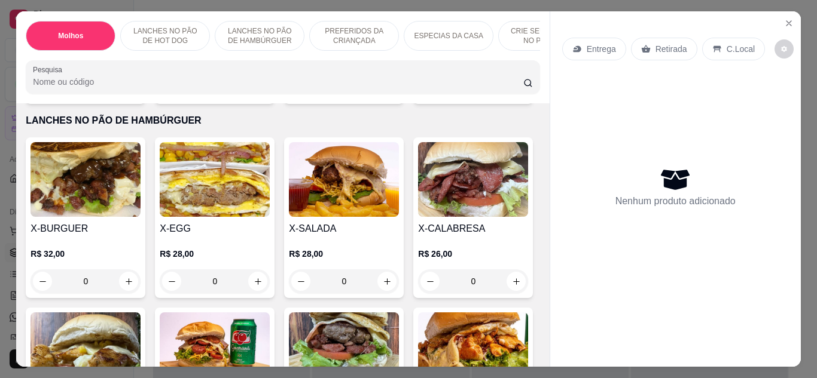
click at [293, 104] on div "Cachorro quente simples R$ 15,00 0 Cachorro quente completo R$ 22,00 0 Cachorro…" at bounding box center [283, 16] width 514 height 175
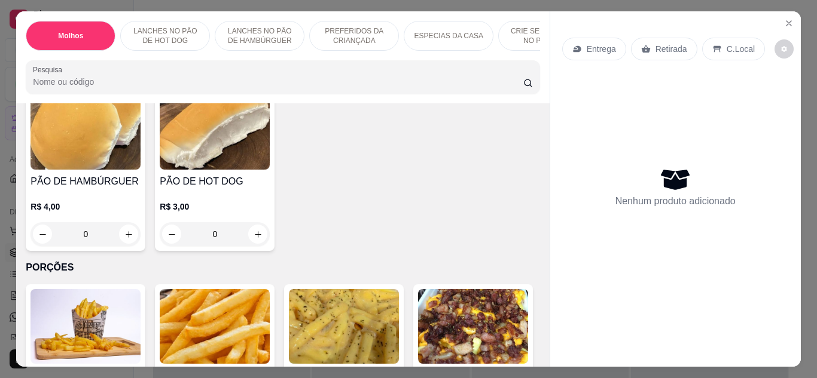
scroll to position [1417, 0]
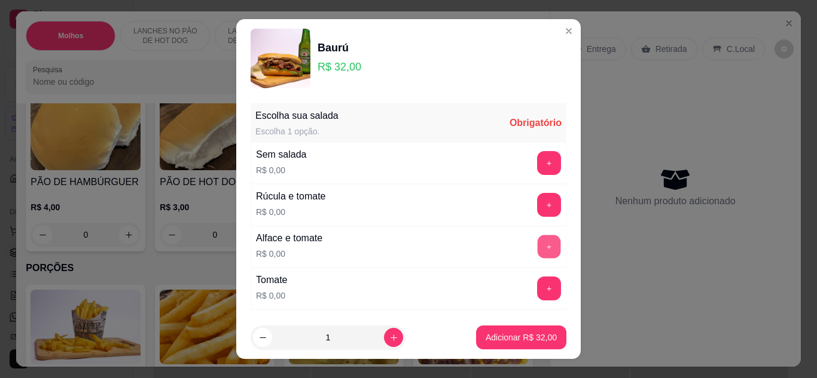
click at [537, 247] on button "+" at bounding box center [548, 246] width 23 height 23
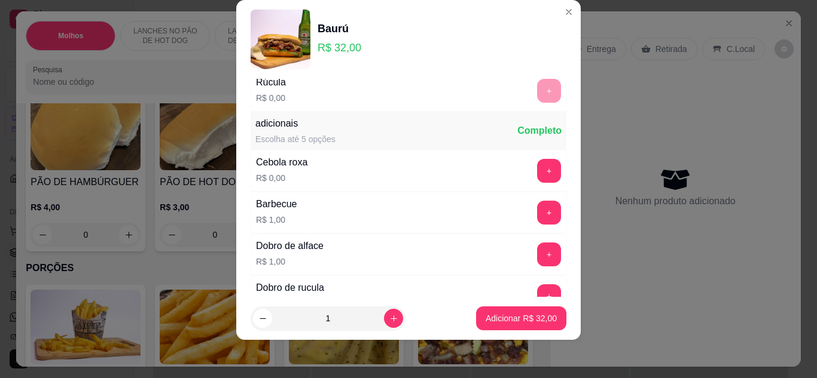
scroll to position [295, 0]
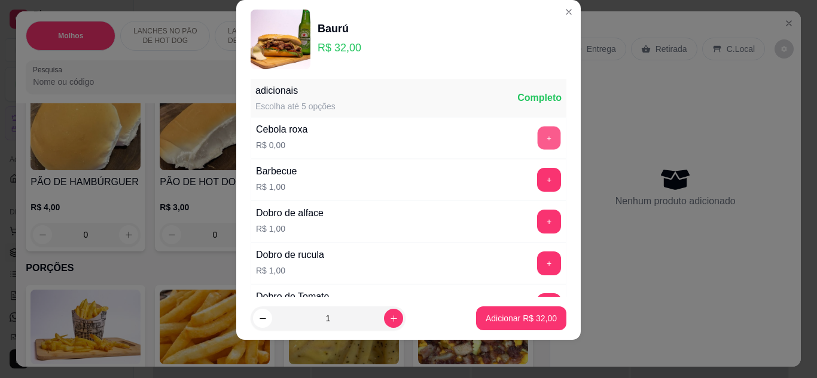
click at [537, 147] on button "+" at bounding box center [548, 137] width 23 height 23
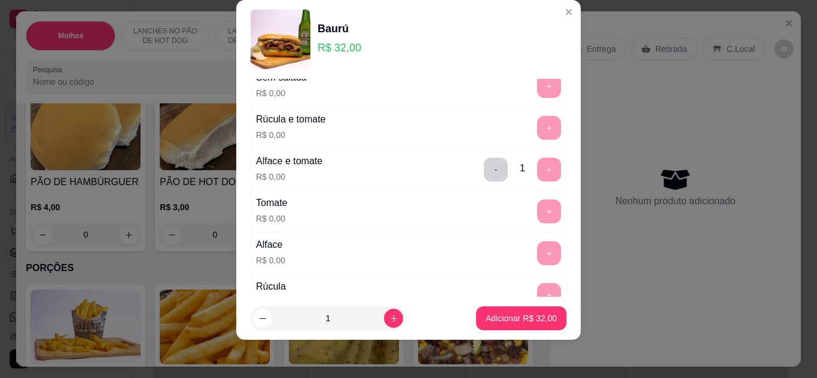
scroll to position [57, 0]
click at [484, 171] on button "-" at bounding box center [495, 170] width 23 height 23
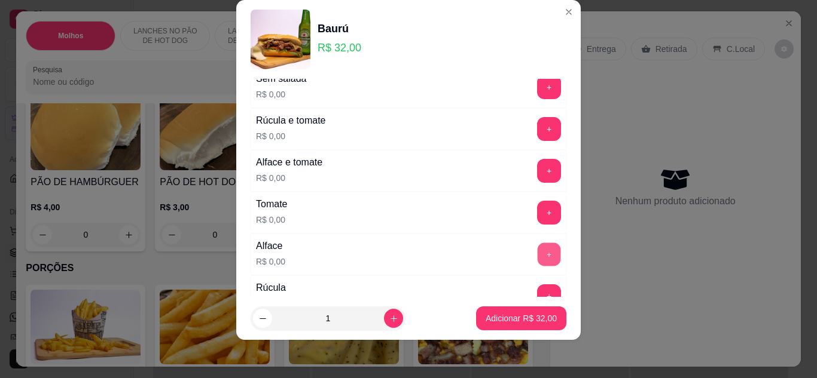
click at [537, 246] on button "+" at bounding box center [548, 254] width 23 height 23
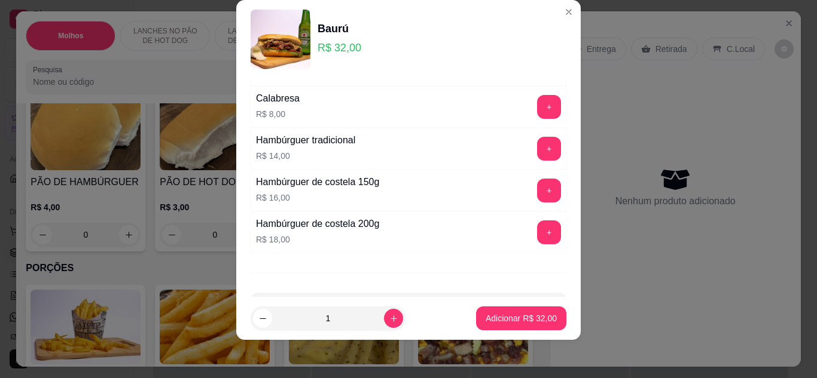
scroll to position [1128, 0]
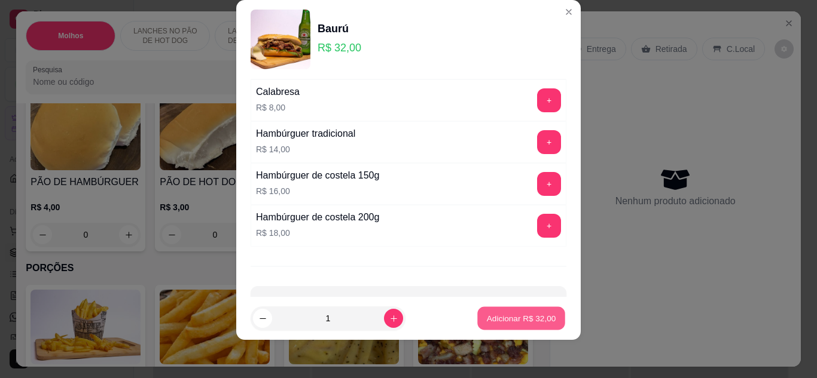
click at [487, 317] on p "Adicionar R$ 32,00" at bounding box center [521, 318] width 69 height 11
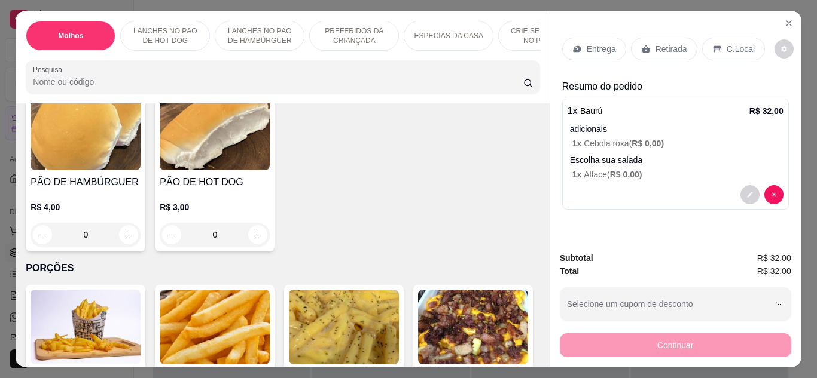
click at [608, 139] on p "1 x Cebola roxa ( R$ 0,00 )" at bounding box center [677, 144] width 211 height 12
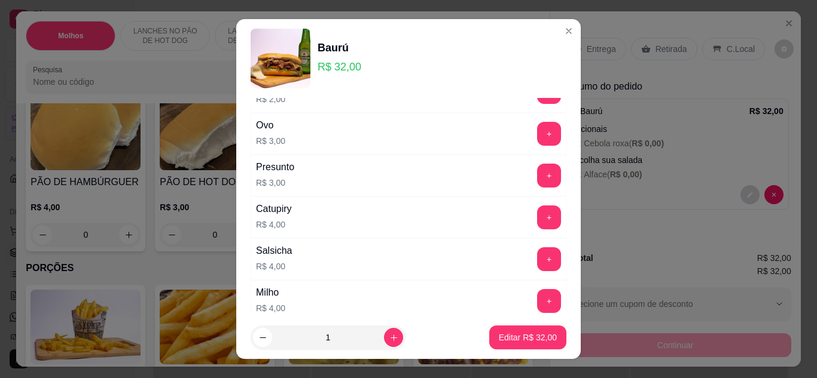
scroll to position [612, 0]
click at [537, 131] on button "+" at bounding box center [548, 132] width 23 height 23
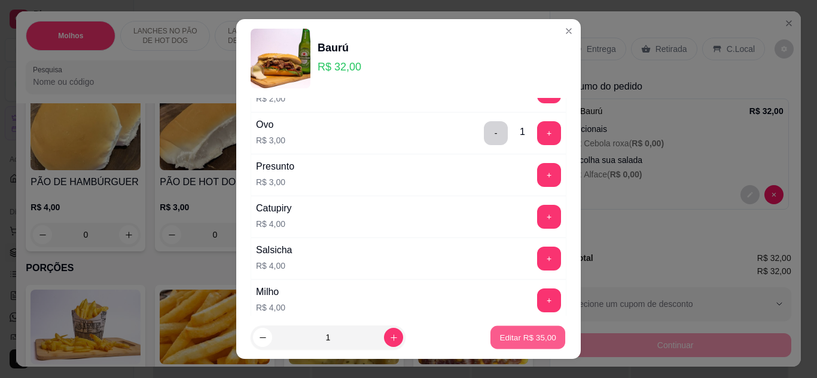
click at [515, 334] on p "Editar R$ 35,00" at bounding box center [527, 337] width 56 height 11
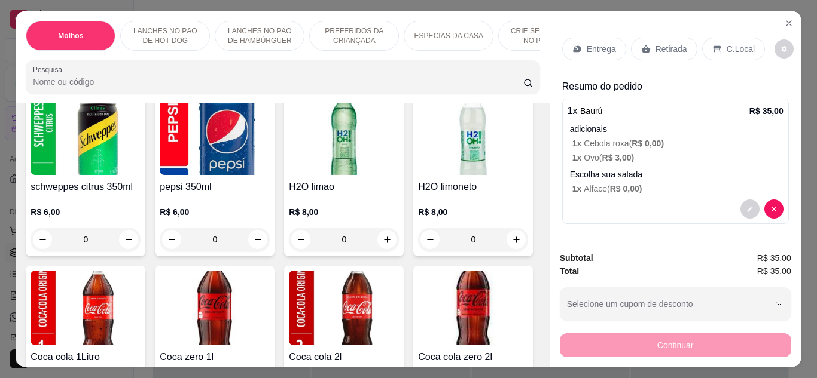
scroll to position [2496, 0]
type input "1"
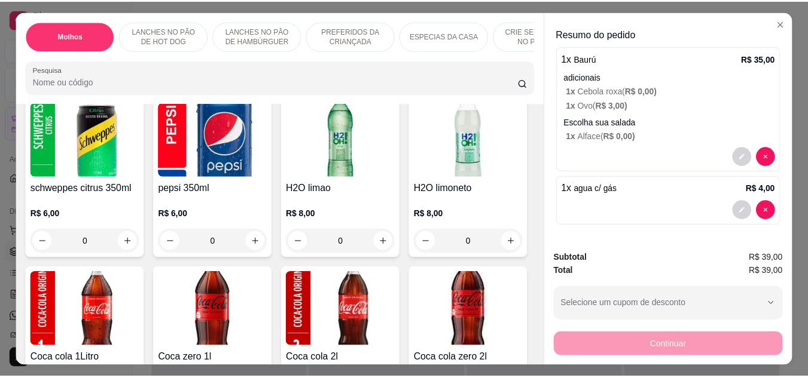
scroll to position [0, 0]
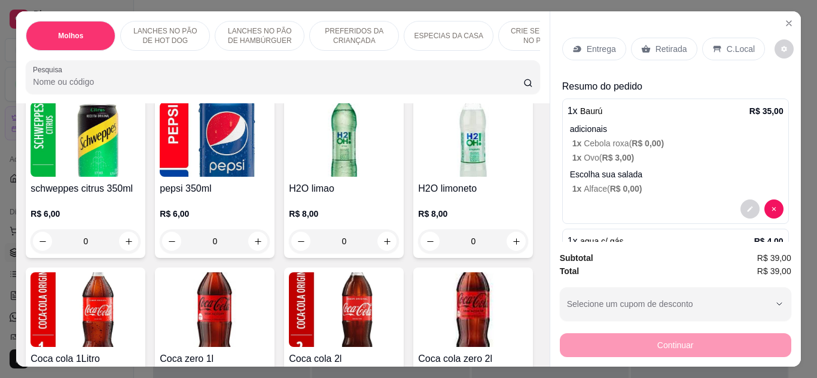
click at [669, 52] on div "Retirada" at bounding box center [664, 49] width 66 height 23
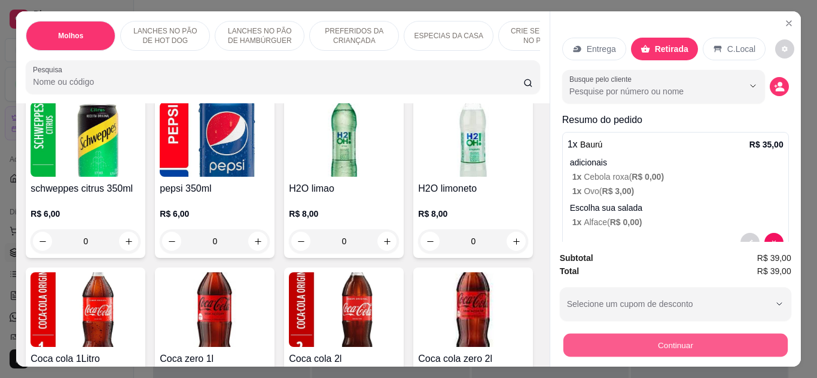
click at [644, 340] on button "Continuar" at bounding box center [675, 345] width 224 height 23
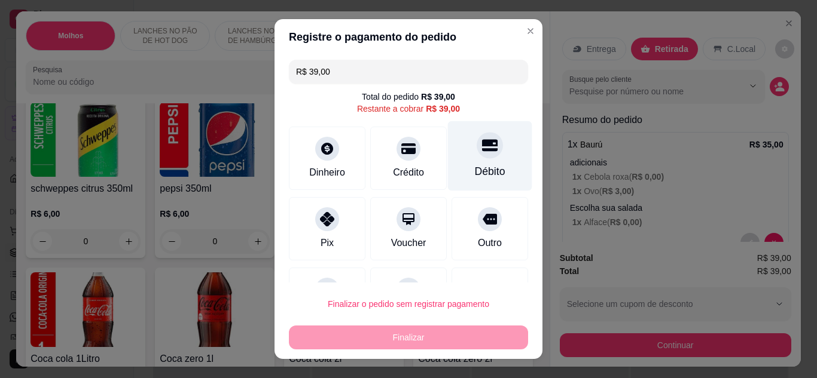
click at [448, 173] on div "Débito" at bounding box center [490, 156] width 84 height 70
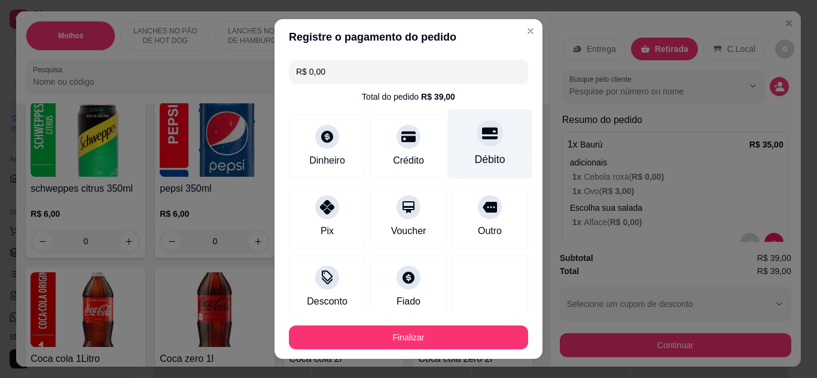
type input "R$ 0,00"
click at [456, 148] on div "Débito" at bounding box center [490, 144] width 84 height 70
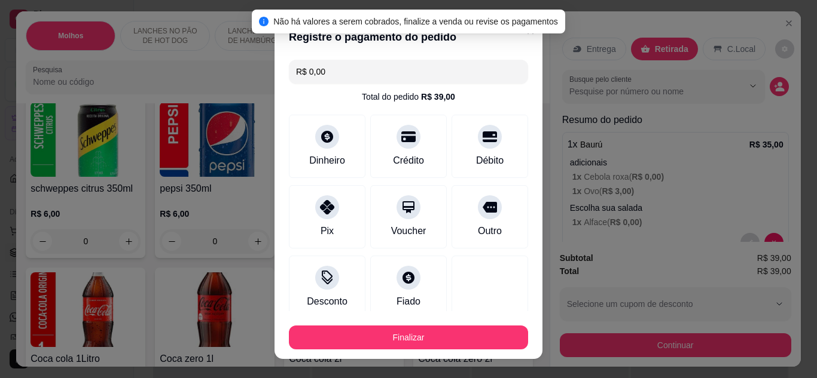
click at [445, 321] on div "Finalizar" at bounding box center [408, 335] width 239 height 29
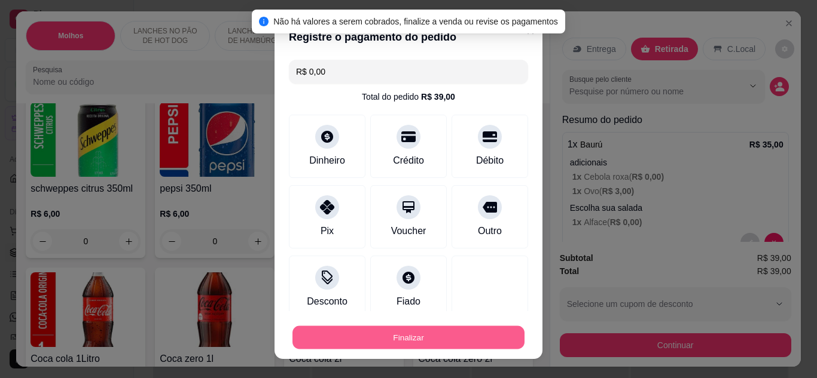
click at [450, 337] on button "Finalizar" at bounding box center [408, 337] width 232 height 23
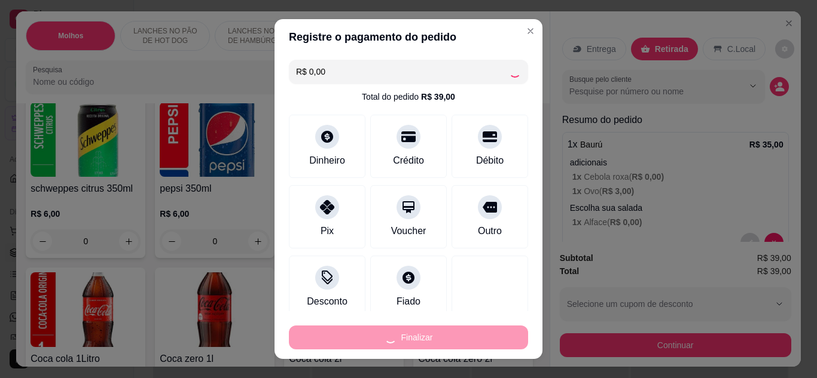
type input "0"
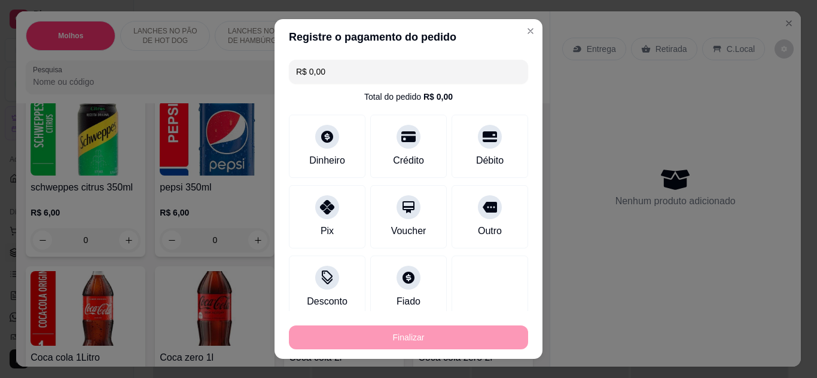
type input "-R$ 39,00"
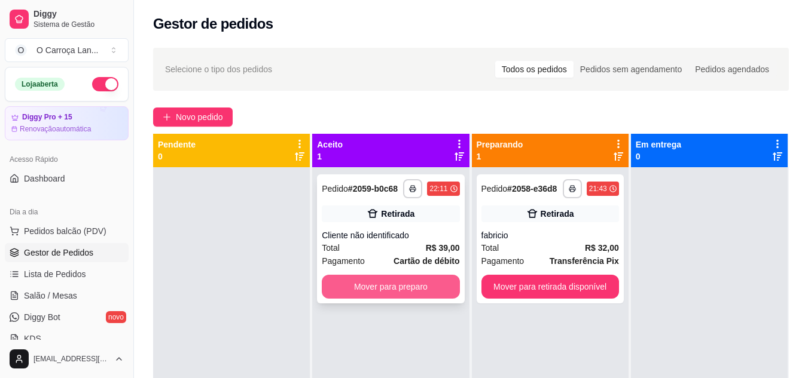
click at [402, 296] on button "Mover para preparo" at bounding box center [391, 287] width 138 height 24
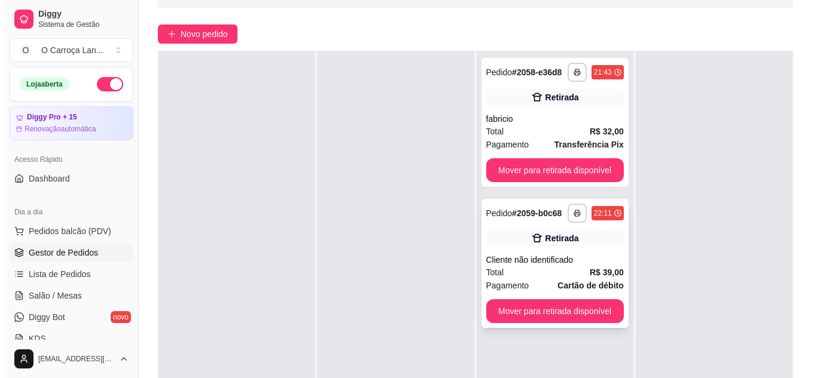
scroll to position [88, 0]
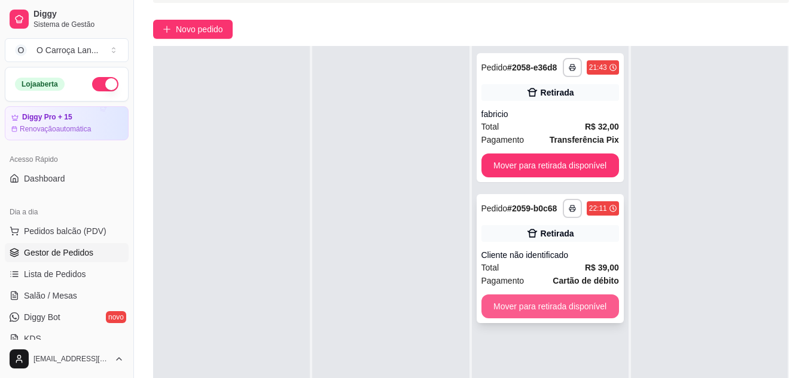
click at [577, 304] on button "Mover para retirada disponível" at bounding box center [550, 307] width 138 height 24
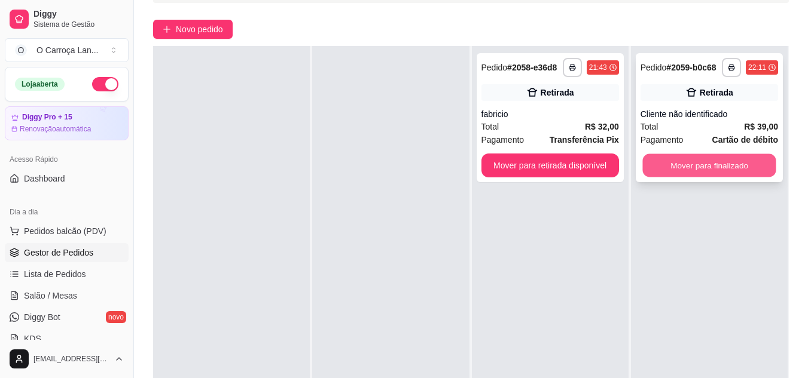
click at [665, 160] on button "Mover para finalizado" at bounding box center [708, 165] width 133 height 23
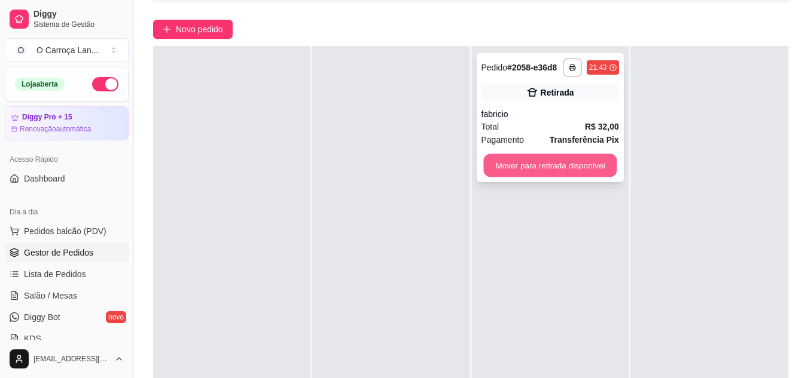
click at [581, 161] on button "Mover para retirada disponível" at bounding box center [549, 165] width 133 height 23
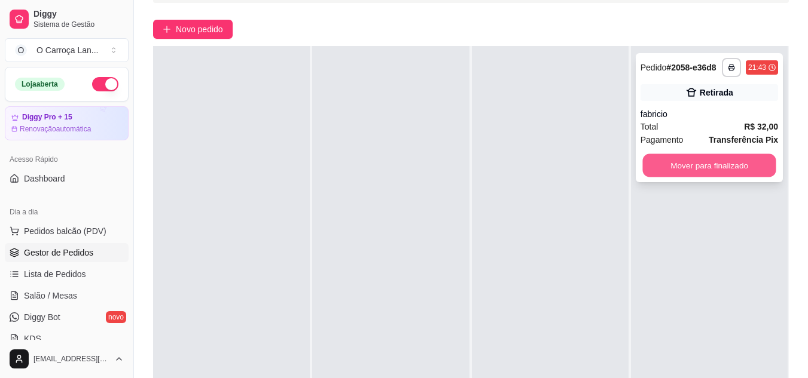
click at [668, 164] on button "Mover para finalizado" at bounding box center [708, 165] width 133 height 23
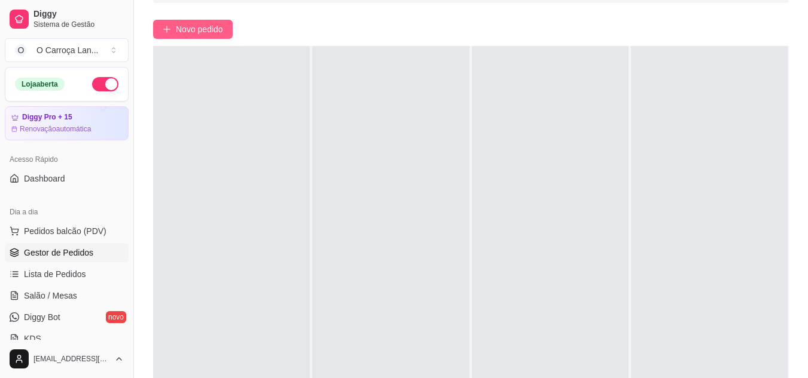
click at [195, 35] on span "Novo pedido" at bounding box center [199, 29] width 47 height 13
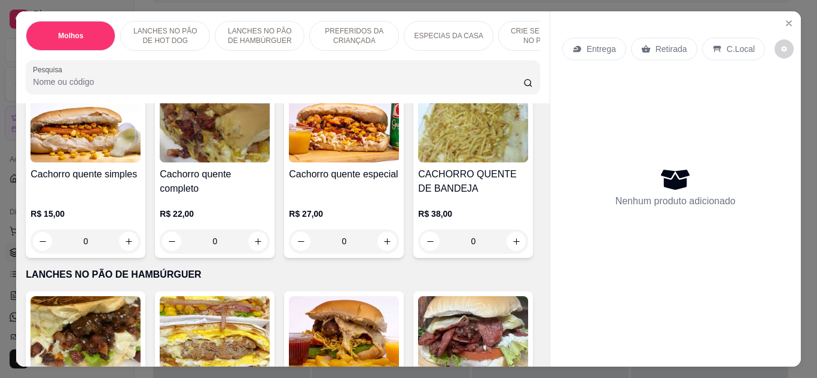
scroll to position [293, 0]
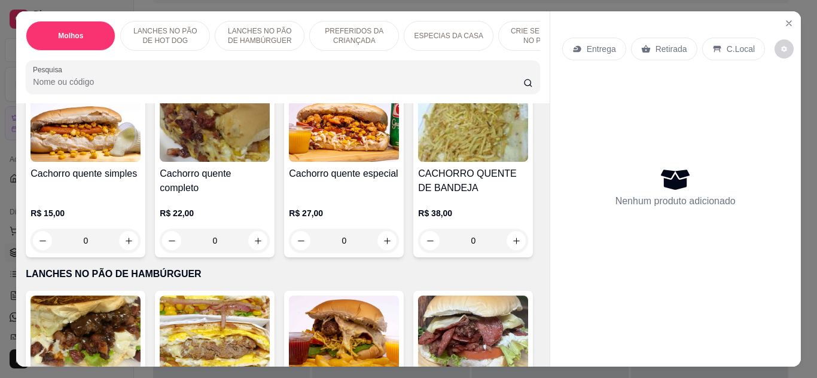
click at [253, 242] on div "0" at bounding box center [215, 241] width 110 height 24
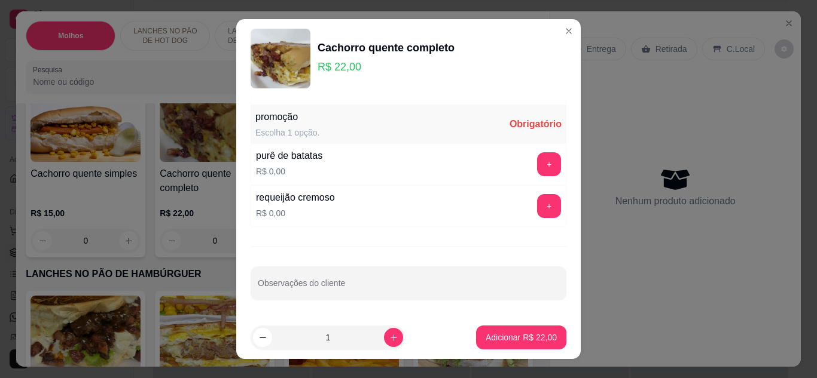
scroll to position [19, 0]
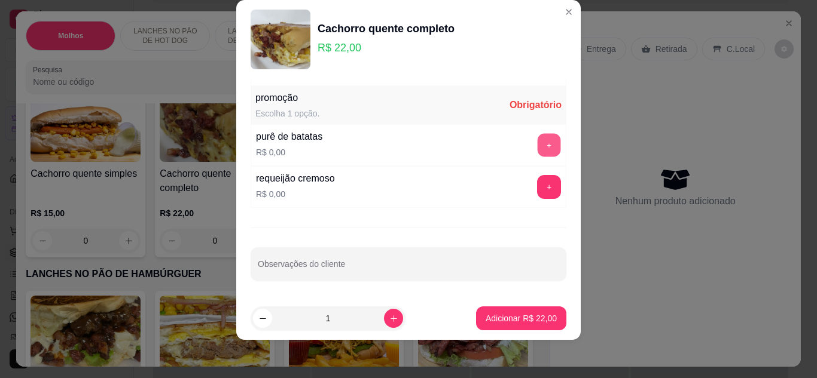
click at [537, 145] on button "+" at bounding box center [548, 144] width 23 height 23
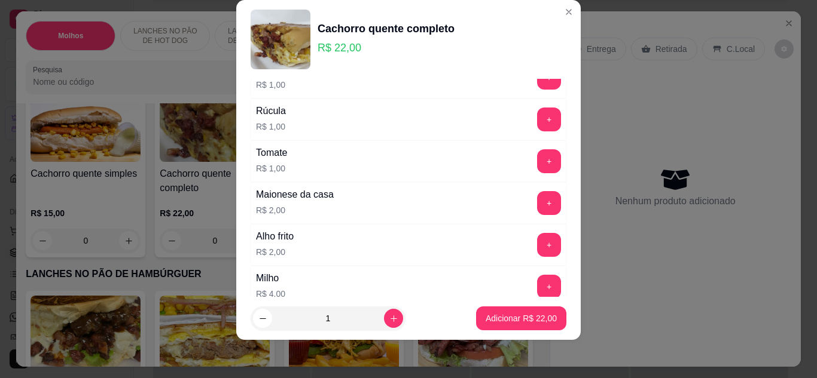
scroll to position [0, 0]
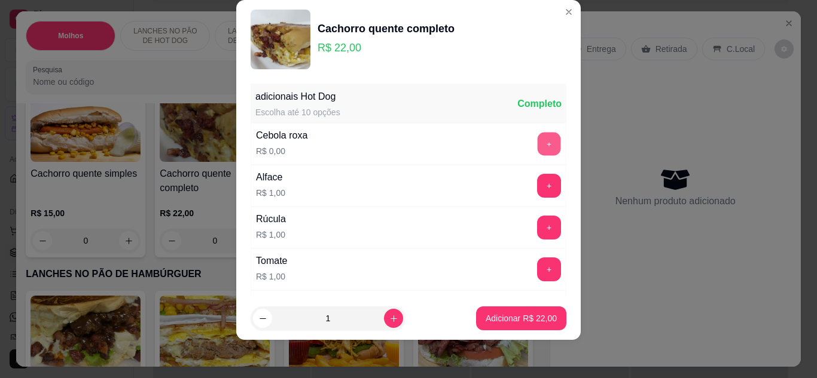
click at [537, 140] on button "+" at bounding box center [548, 143] width 23 height 23
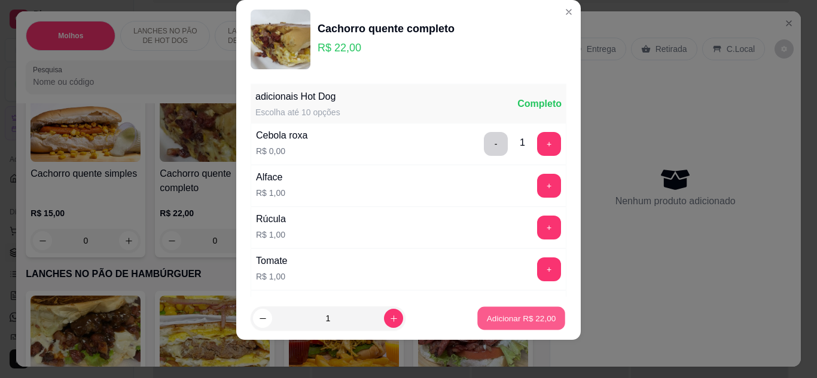
click at [493, 321] on p "Adicionar R$ 22,00" at bounding box center [521, 318] width 69 height 11
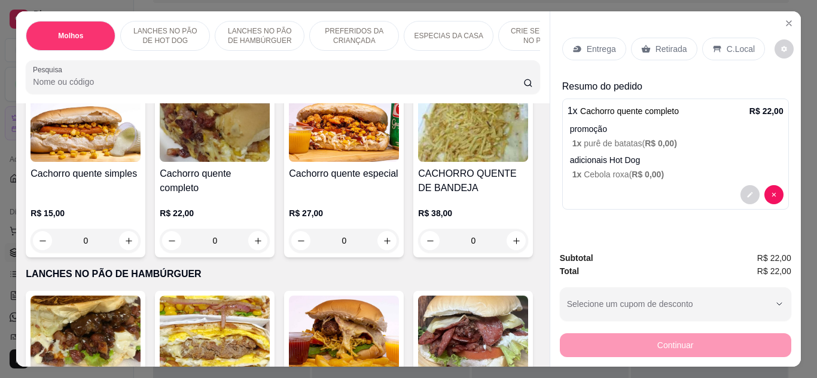
scroll to position [396, 0]
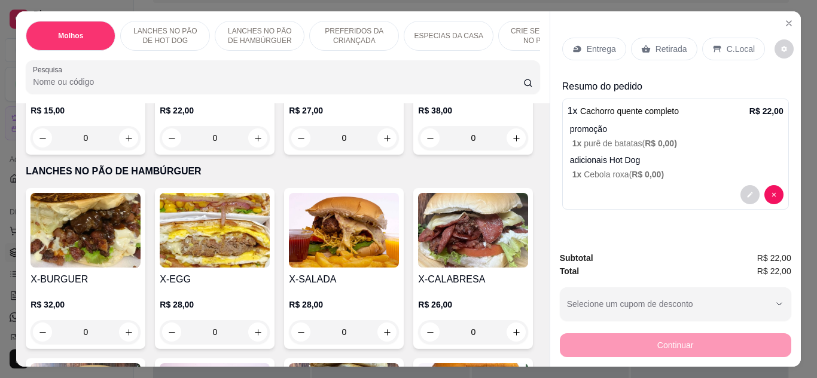
click at [418, 150] on div "0" at bounding box center [473, 138] width 110 height 24
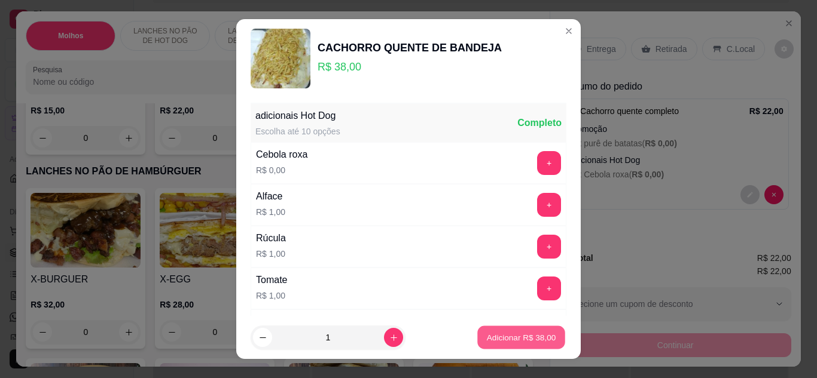
click at [508, 331] on button "Adicionar R$ 38,00" at bounding box center [521, 337] width 88 height 23
type input "1"
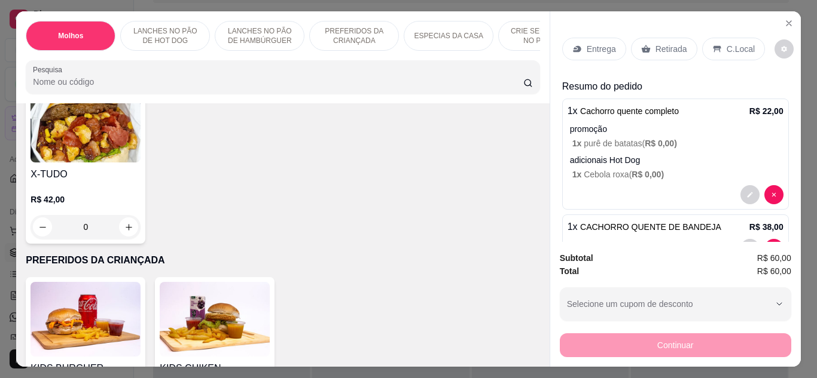
scroll to position [0, 0]
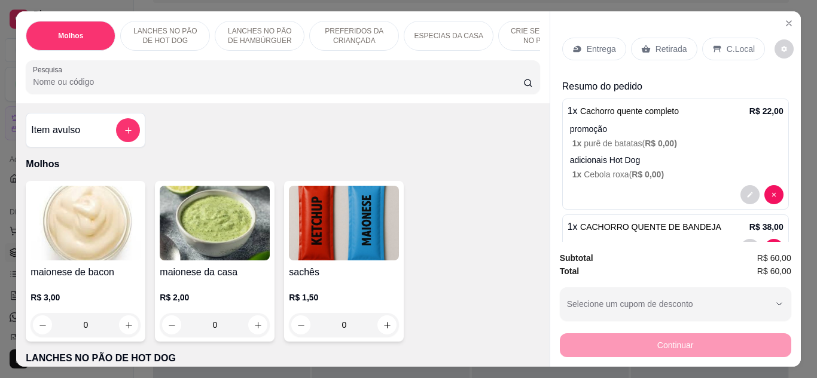
click at [572, 48] on icon at bounding box center [577, 49] width 10 height 10
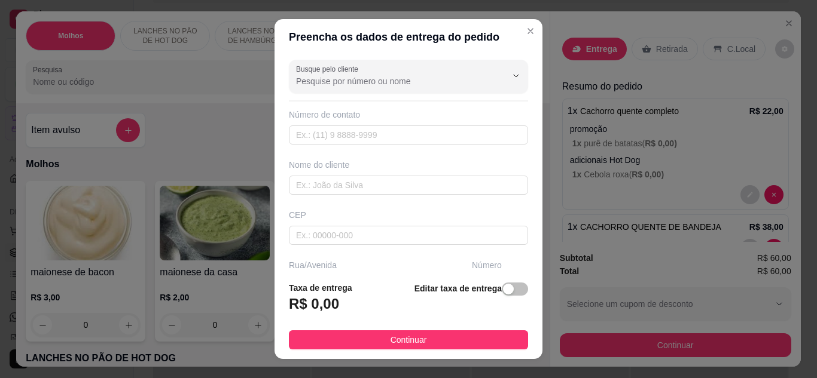
scroll to position [155, 0]
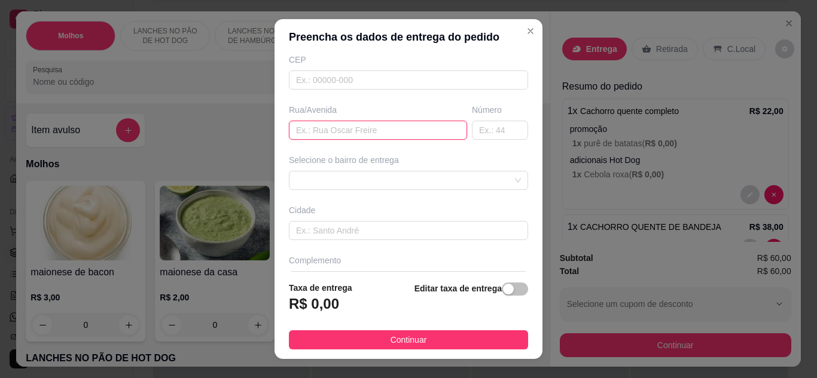
click at [384, 128] on input "text" at bounding box center [378, 130] width 178 height 19
type input "[PERSON_NAME]"
click at [476, 135] on input "text" at bounding box center [500, 130] width 56 height 19
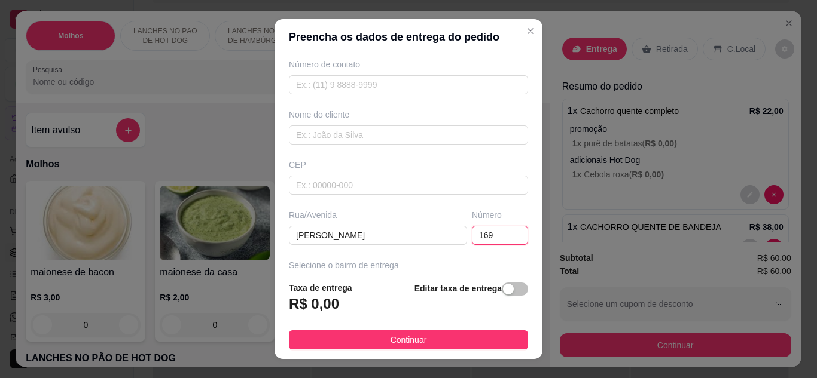
scroll to position [50, 0]
type input "169"
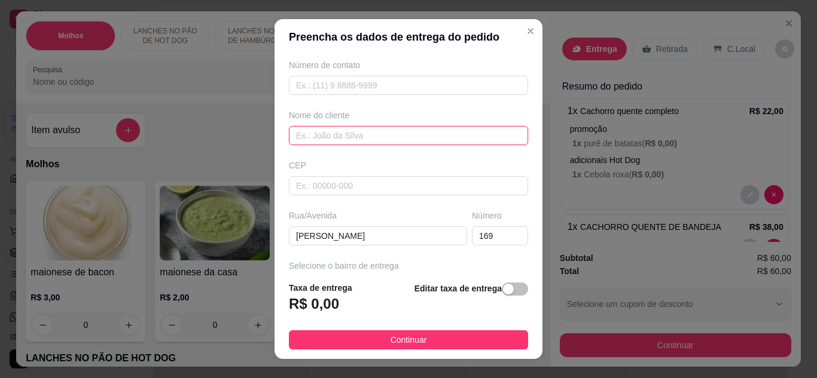
click at [337, 139] on input "text" at bounding box center [408, 135] width 239 height 19
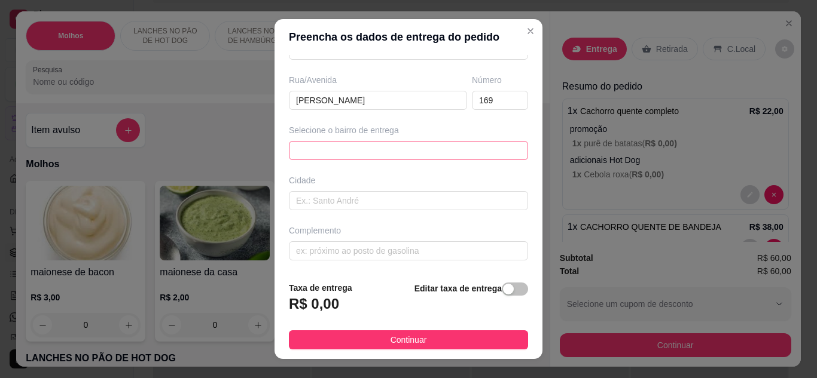
click at [372, 154] on div "65d822d36e66d77b45a0de0b 65d822f56e66d77b45a0de11 [PERSON_NAME], Pq. Res - LIME…" at bounding box center [408, 150] width 239 height 19
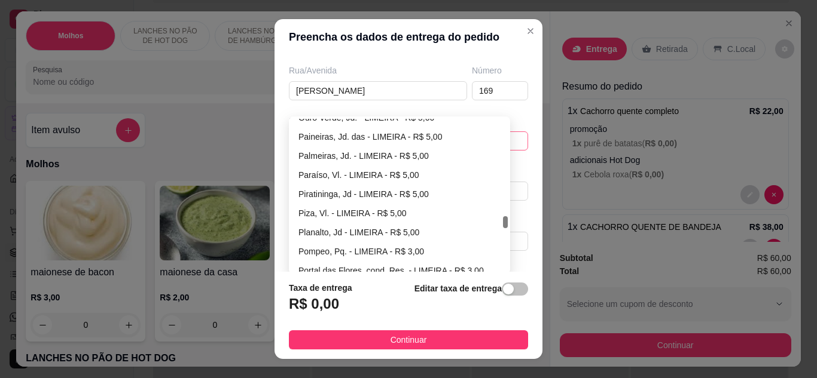
scroll to position [2631, 0]
type input "[PERSON_NAME]"
click at [366, 249] on div "Pompeo, Pq. - LIMEIRA - R$ 3,00" at bounding box center [399, 252] width 202 height 13
type input "LIMEIRA"
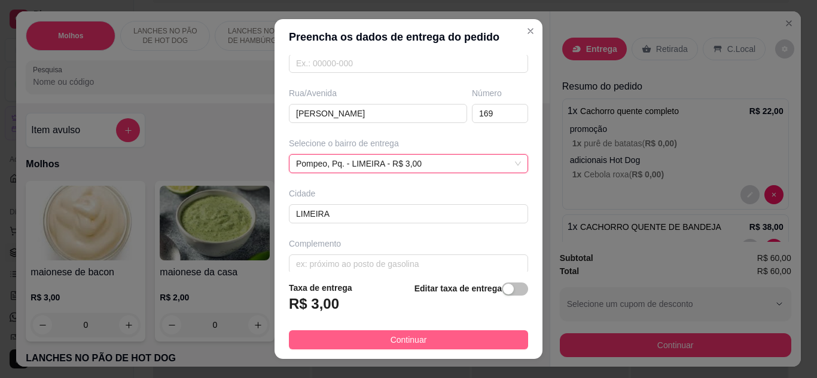
scroll to position [185, 0]
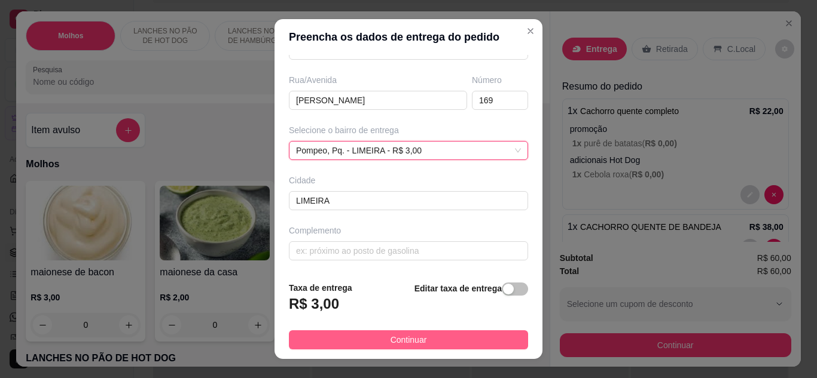
click at [371, 343] on button "Continuar" at bounding box center [408, 340] width 239 height 19
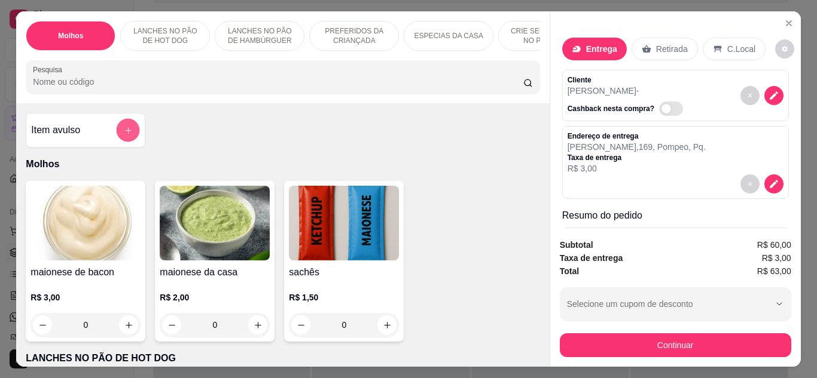
click at [124, 135] on icon "add-separate-item" at bounding box center [128, 130] width 9 height 9
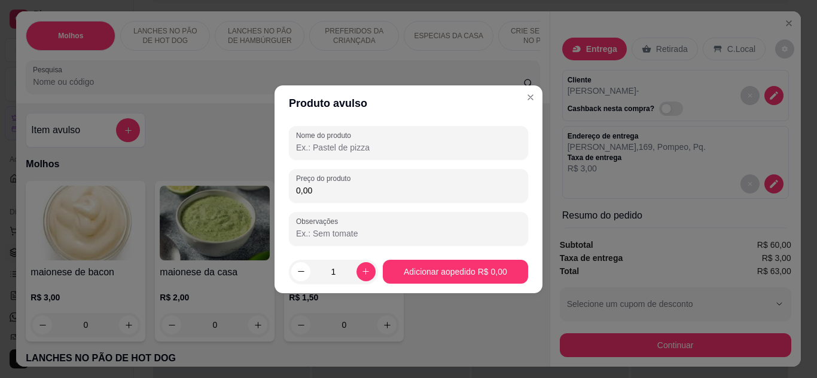
click at [358, 150] on input "Nome do produto" at bounding box center [408, 148] width 225 height 12
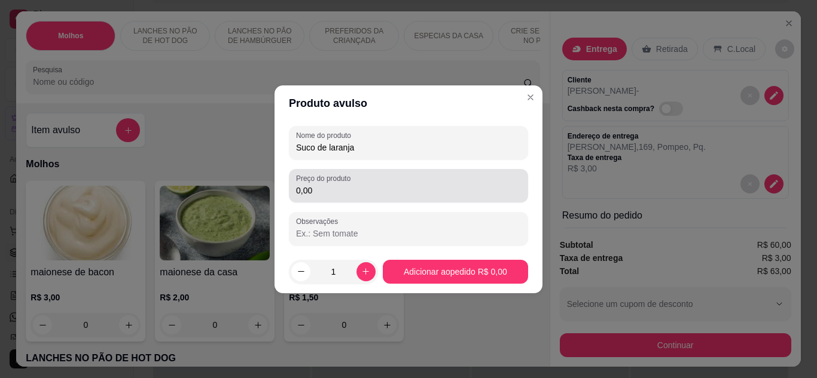
type input "Suco de laranja"
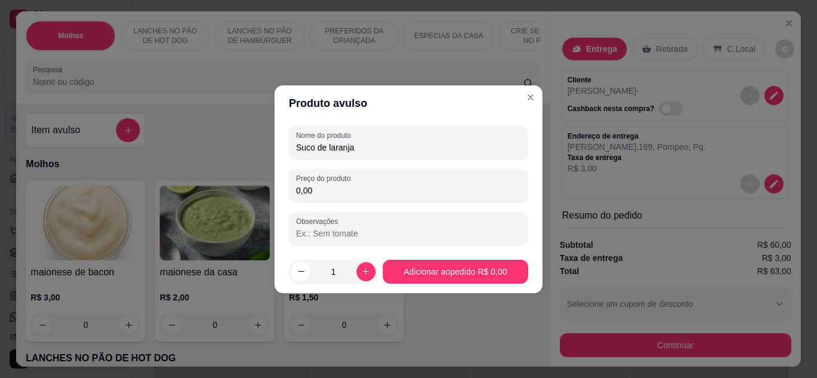
click at [344, 193] on input "0,00" at bounding box center [408, 191] width 225 height 12
type input "10,00"
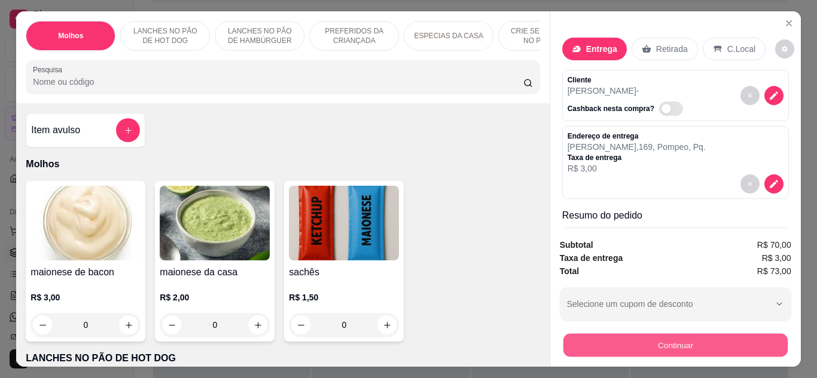
click at [640, 347] on button "Continuar" at bounding box center [675, 345] width 224 height 23
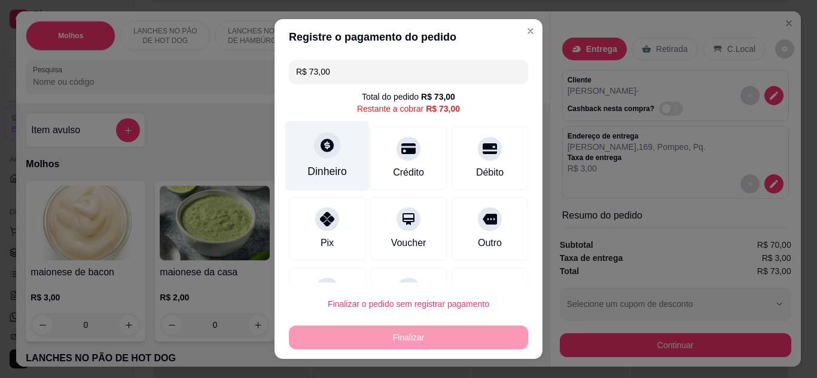
click at [324, 163] on div "Dinheiro" at bounding box center [327, 156] width 84 height 70
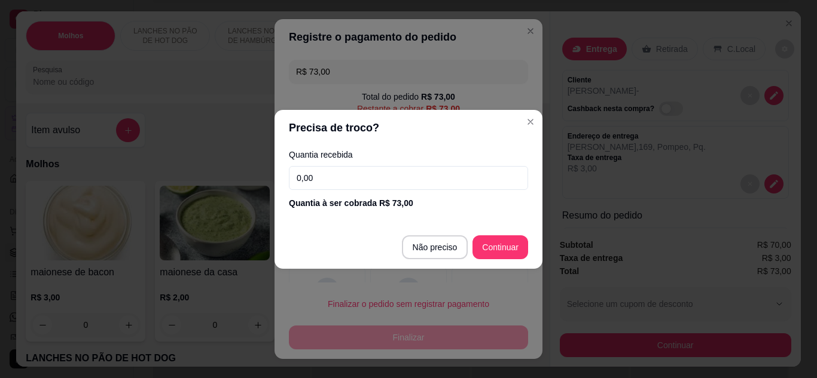
click at [333, 173] on input "0,00" at bounding box center [408, 178] width 239 height 24
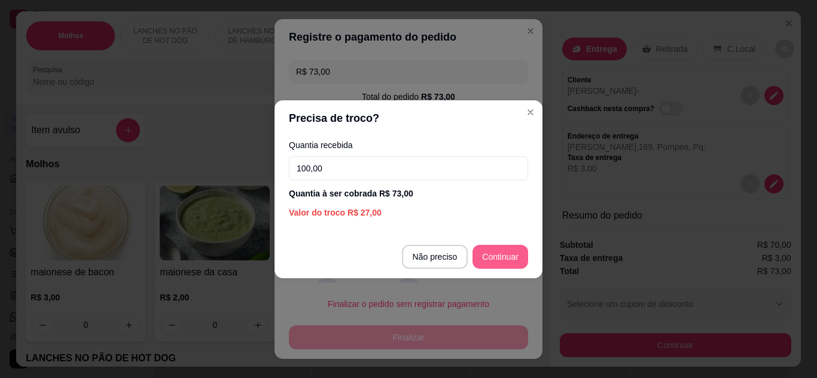
type input "100,00"
type input "R$ 0,00"
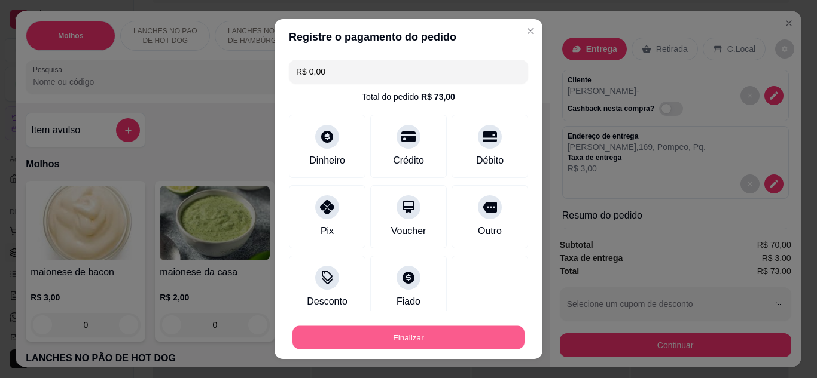
click at [440, 337] on button "Finalizar" at bounding box center [408, 337] width 232 height 23
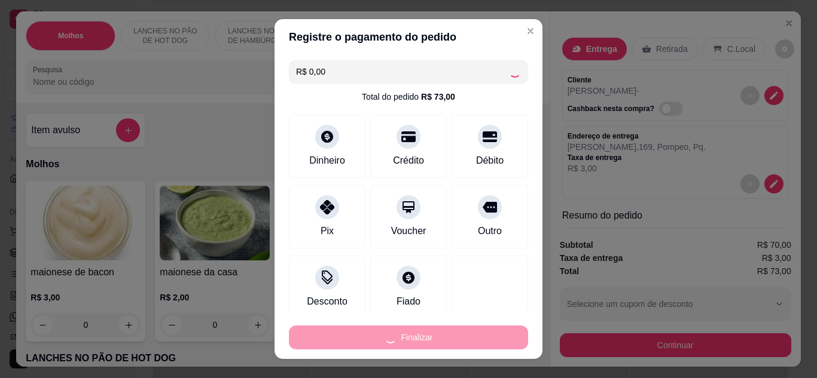
type input "0"
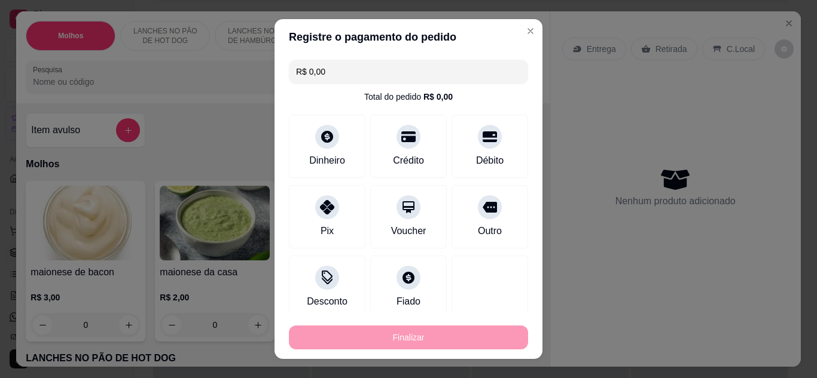
type input "-R$ 73,00"
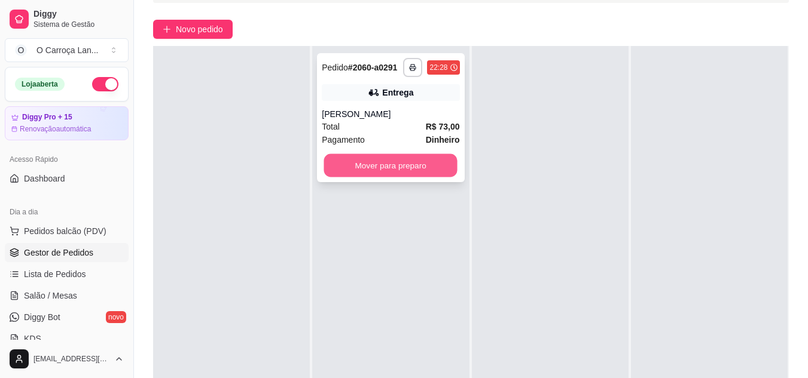
click at [418, 157] on button "Mover para preparo" at bounding box center [390, 165] width 133 height 23
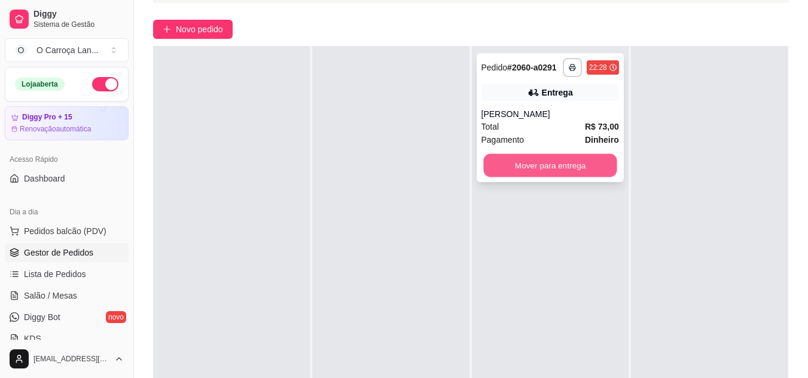
click at [509, 161] on button "Mover para entrega" at bounding box center [549, 165] width 133 height 23
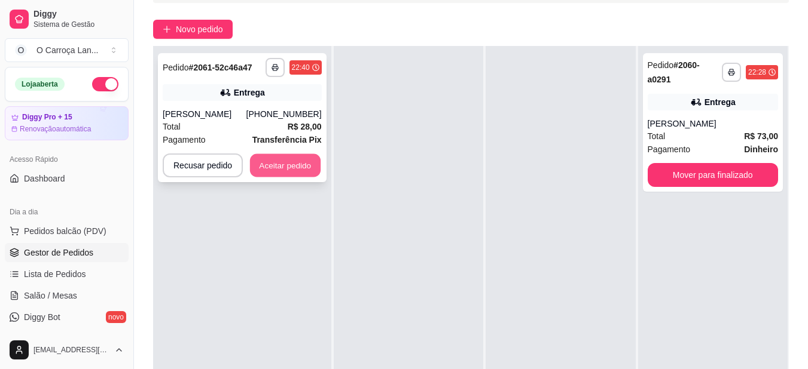
click at [260, 165] on button "Aceitar pedido" at bounding box center [285, 165] width 71 height 23
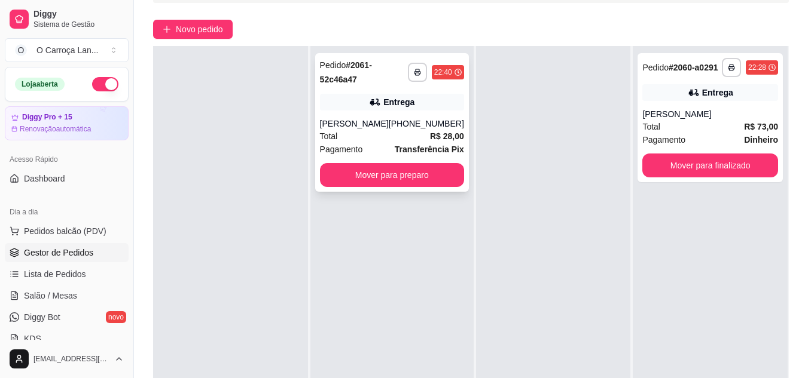
click at [375, 132] on div "Total R$ 28,00" at bounding box center [392, 136] width 144 height 13
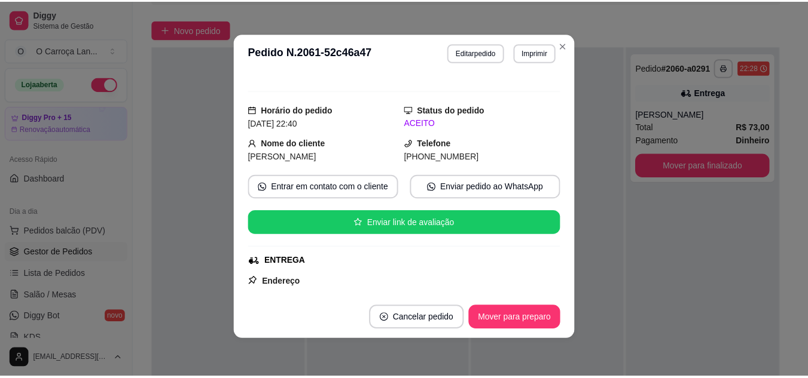
scroll to position [13, 0]
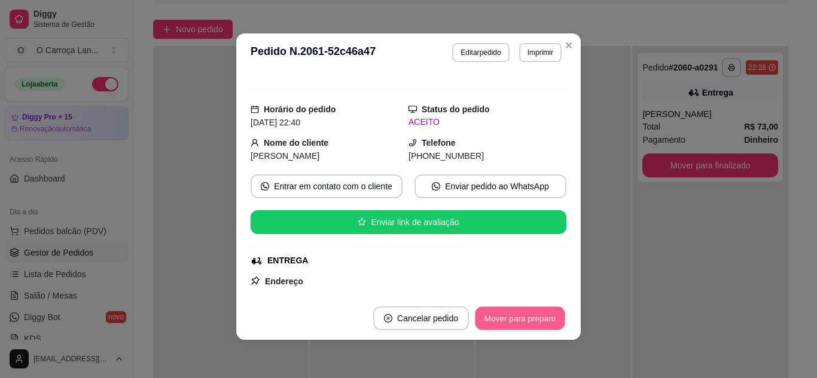
click at [516, 317] on button "Mover para preparo" at bounding box center [520, 318] width 90 height 23
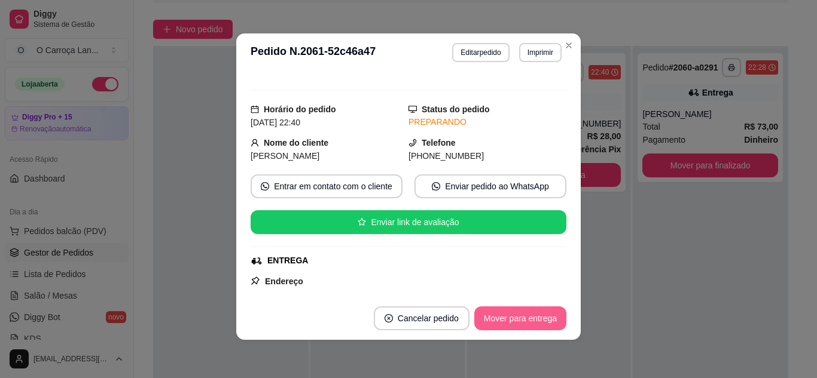
click at [516, 317] on button "Mover para entrega" at bounding box center [520, 319] width 92 height 24
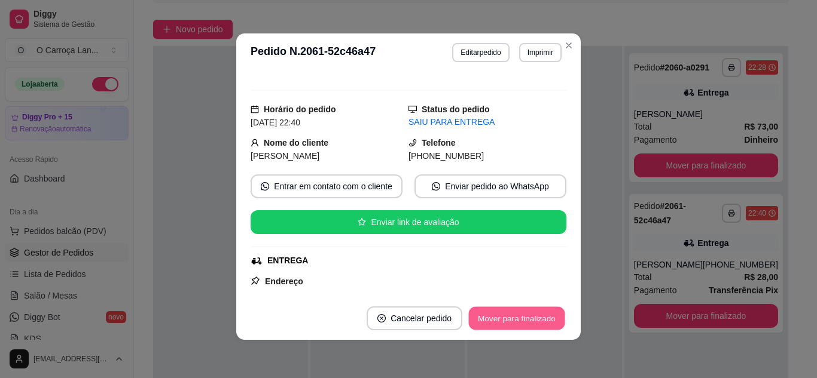
click at [516, 317] on button "Mover para finalizado" at bounding box center [517, 318] width 96 height 23
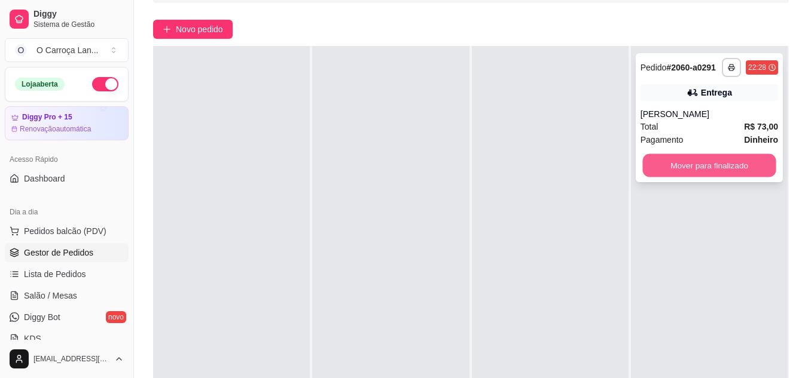
click at [696, 166] on button "Mover para finalizado" at bounding box center [708, 165] width 133 height 23
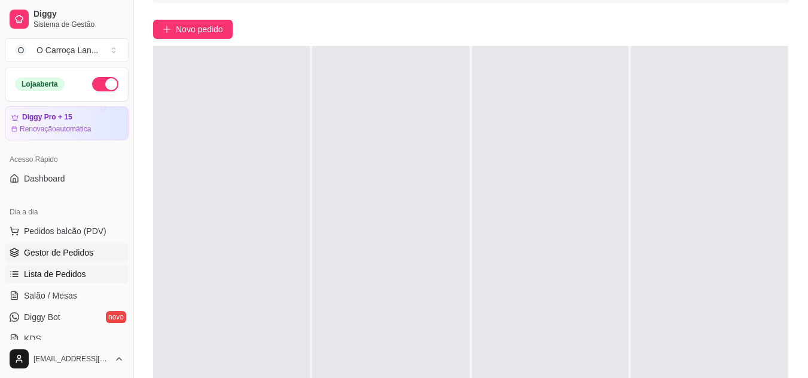
click at [68, 278] on span "Lista de Pedidos" at bounding box center [55, 274] width 62 height 12
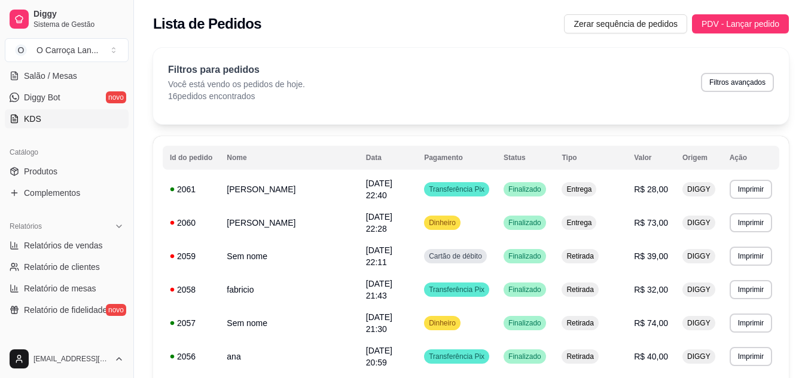
scroll to position [221, 0]
click at [77, 240] on span "Relatórios de vendas" at bounding box center [63, 245] width 79 height 12
select select "ALL"
select select "0"
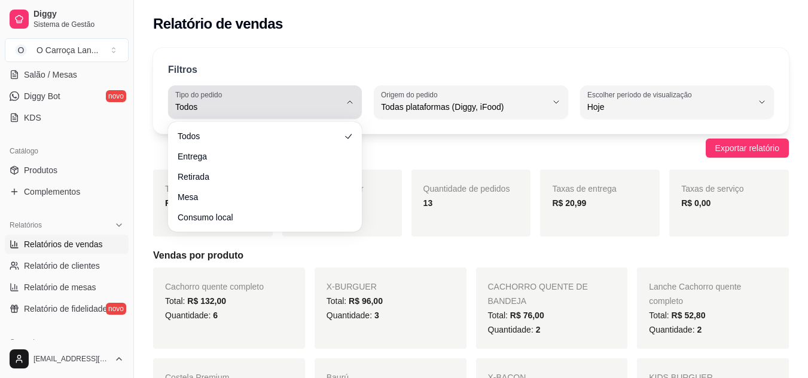
click at [337, 107] on span "Todos" at bounding box center [257, 107] width 165 height 12
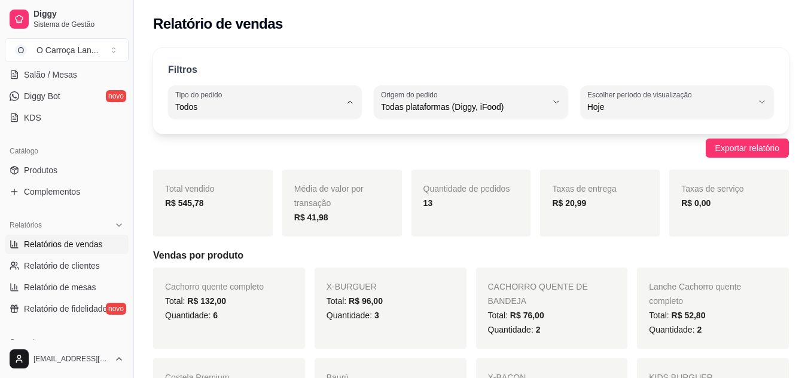
click at [316, 160] on span "Entrega" at bounding box center [259, 154] width 156 height 11
type input "DELIVERY"
select select "DELIVERY"
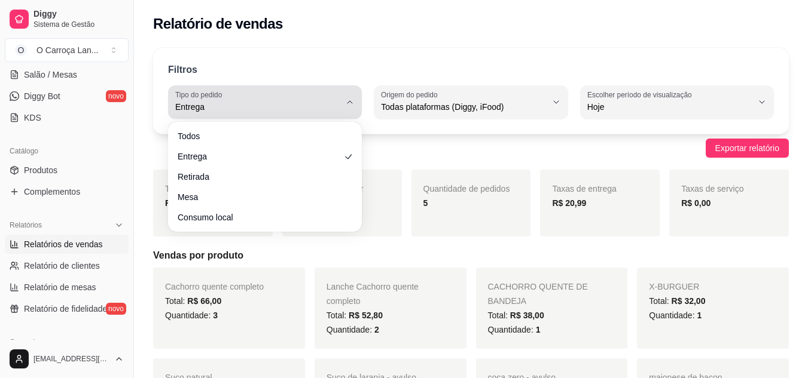
click at [266, 114] on button "Tipo do pedido Entrega" at bounding box center [265, 101] width 194 height 33
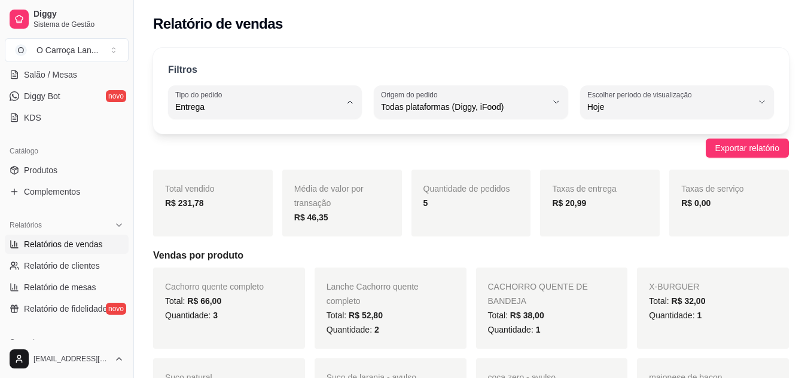
click at [252, 142] on li "Todos" at bounding box center [264, 136] width 177 height 19
type input "ALL"
select select "ALL"
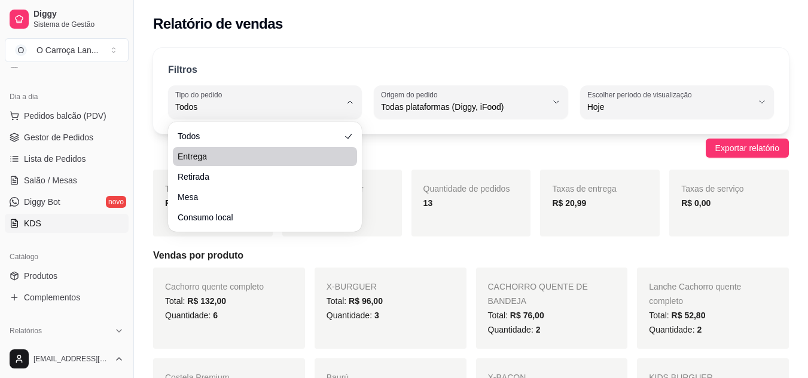
scroll to position [72, 0]
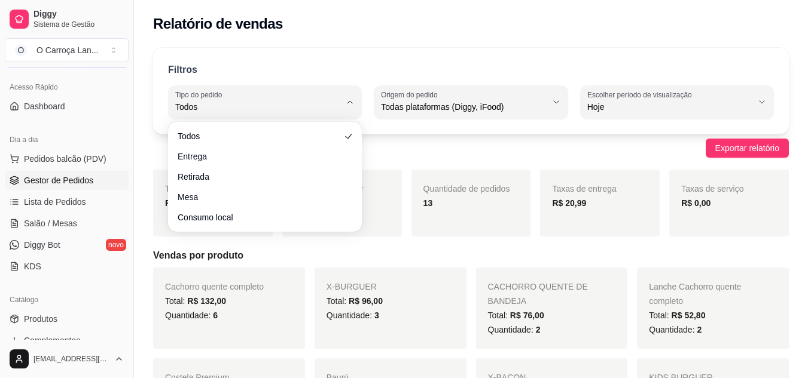
click at [59, 172] on link "Gestor de Pedidos" at bounding box center [67, 180] width 124 height 19
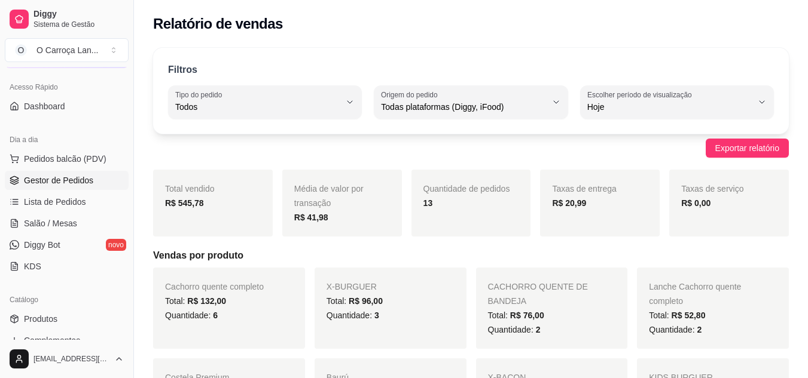
click at [72, 187] on link "Gestor de Pedidos" at bounding box center [67, 180] width 124 height 19
click at [80, 187] on link "Gestor de Pedidos" at bounding box center [67, 180] width 124 height 19
